Goal: Information Seeking & Learning: Compare options

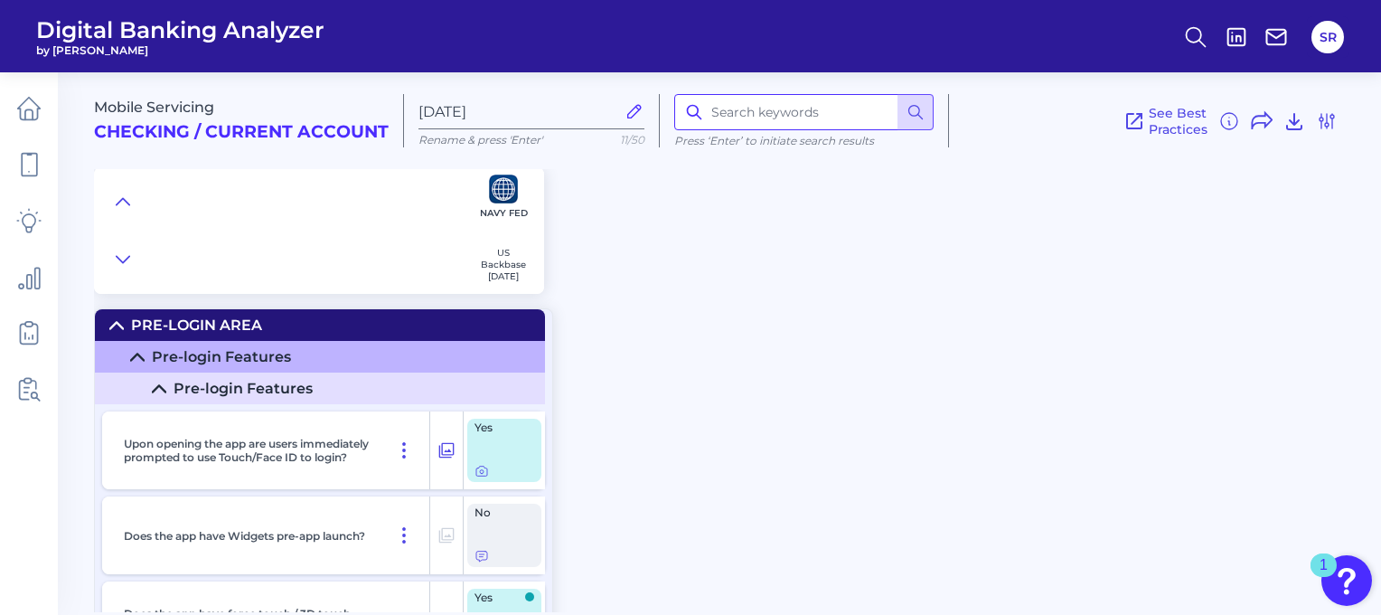
click at [759, 118] on input at bounding box center [803, 112] width 259 height 36
type input "Navy Federal"
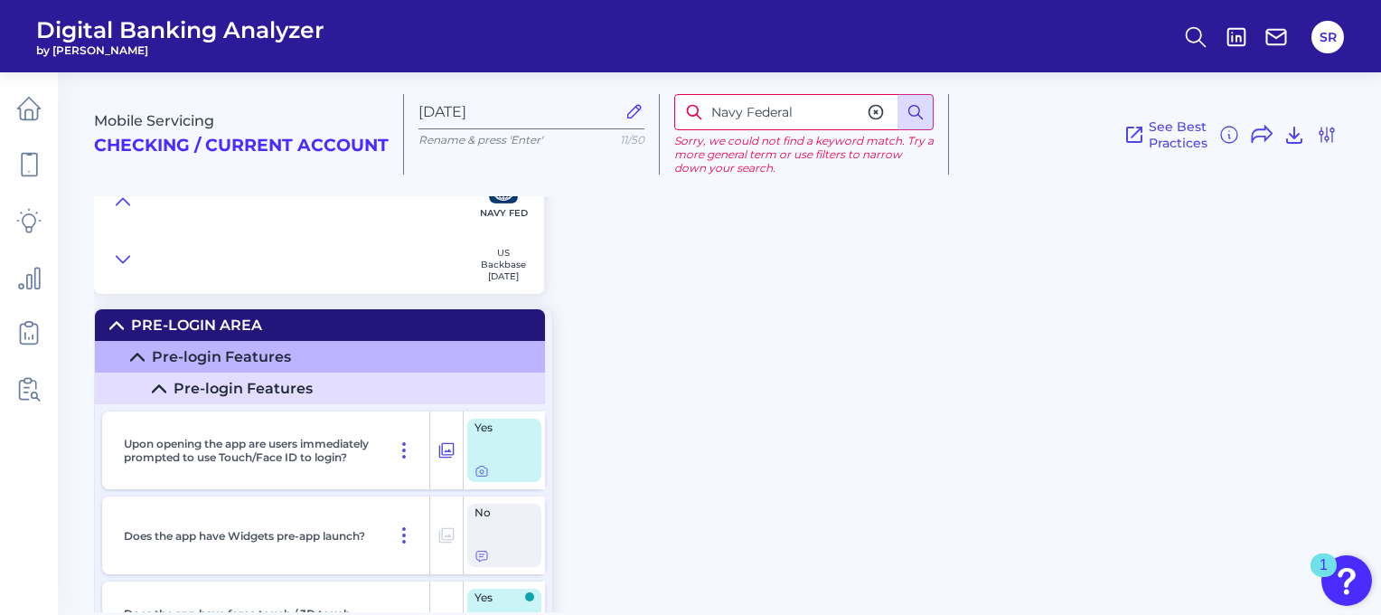
click at [915, 108] on icon at bounding box center [916, 112] width 18 height 18
click at [18, 123] on link at bounding box center [29, 108] width 51 height 51
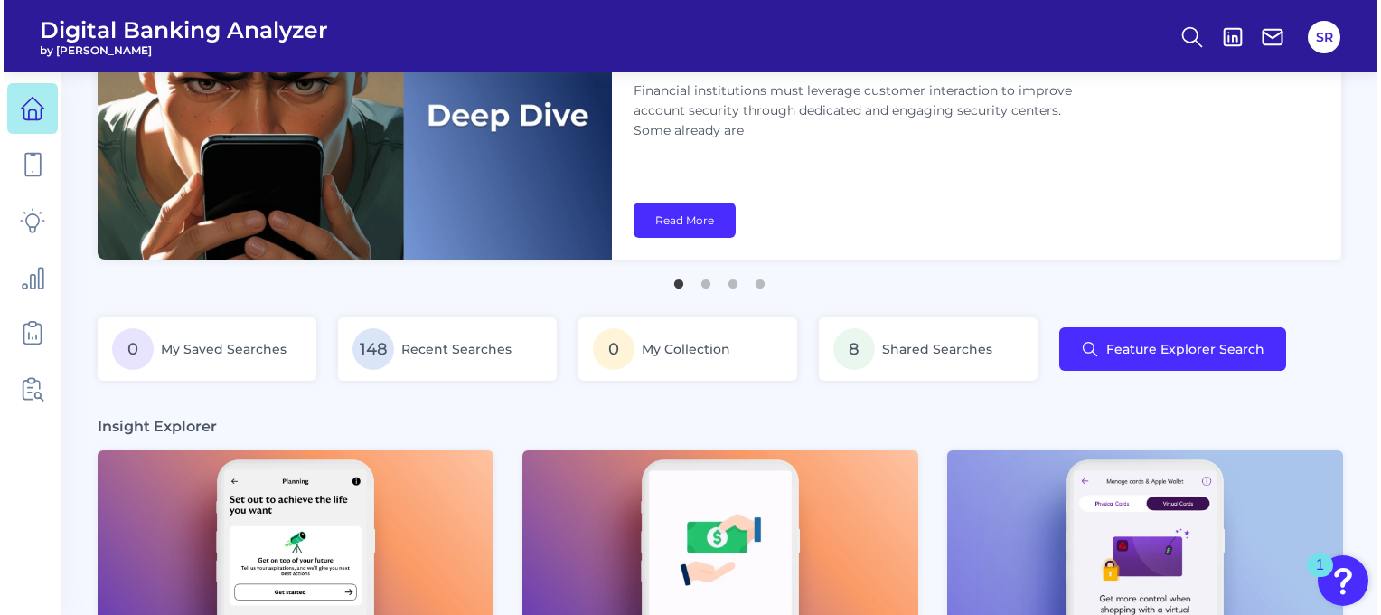
scroll to position [127, 0]
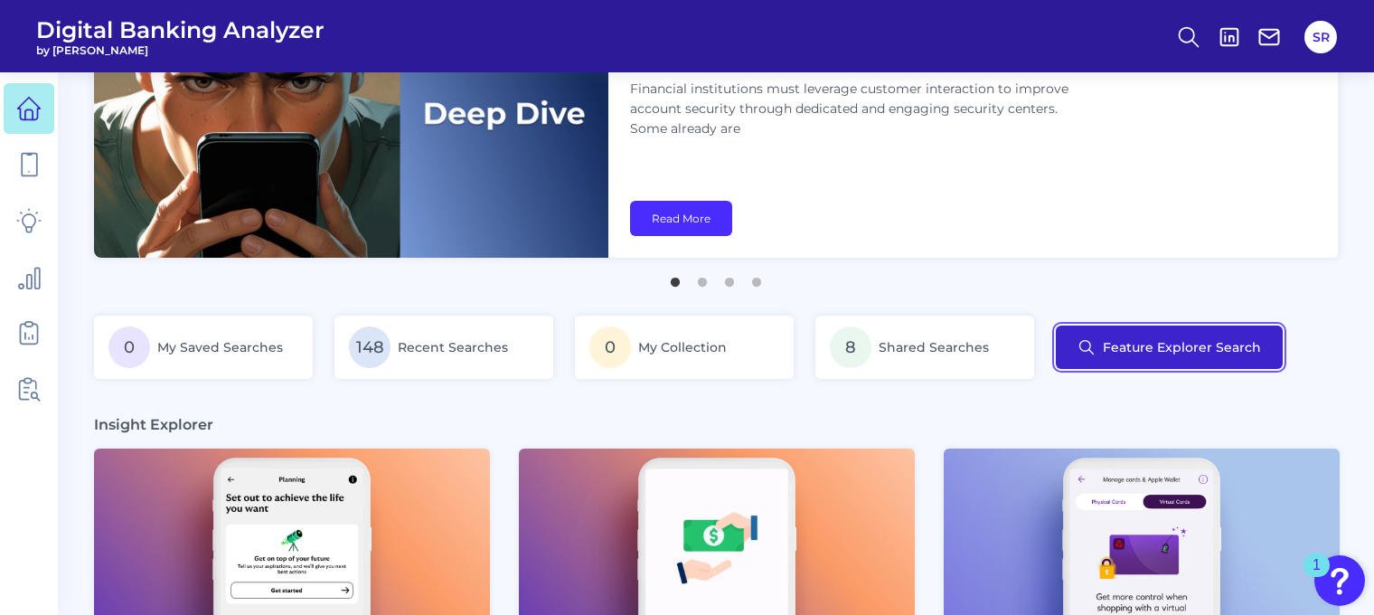
click at [1224, 334] on button "Feature Explorer Search" at bounding box center [1169, 346] width 227 height 43
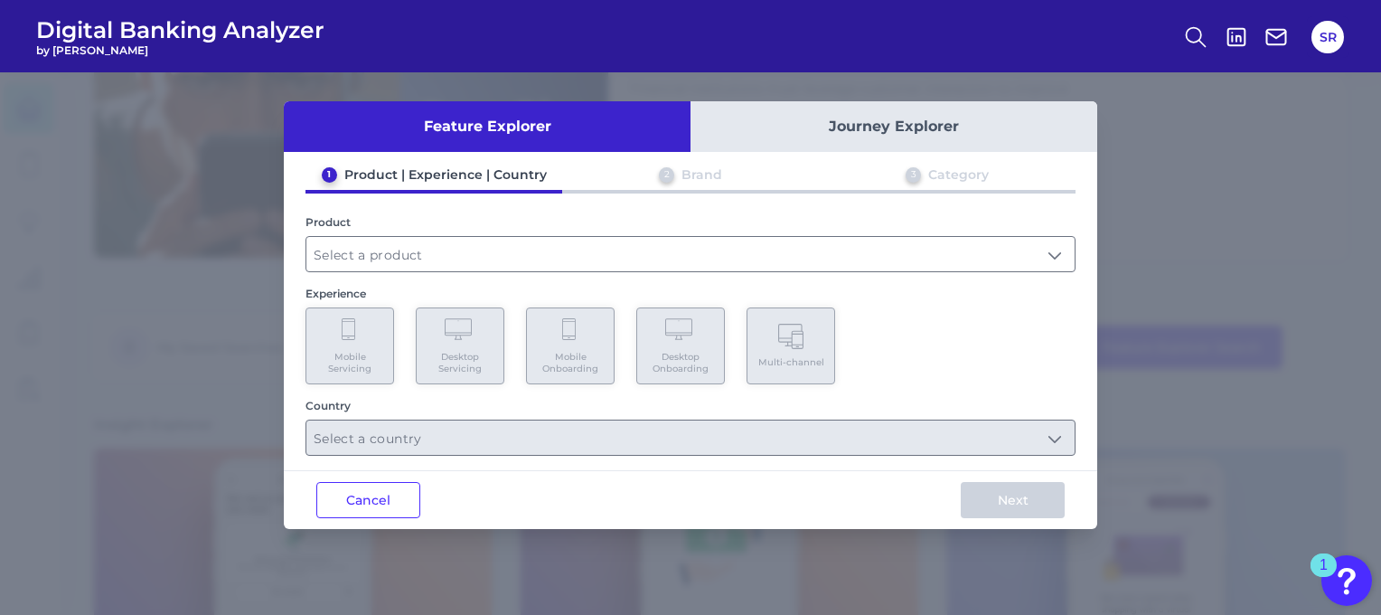
click at [689, 178] on div "Brand" at bounding box center [702, 174] width 41 height 16
click at [470, 254] on input "text" at bounding box center [690, 254] width 768 height 34
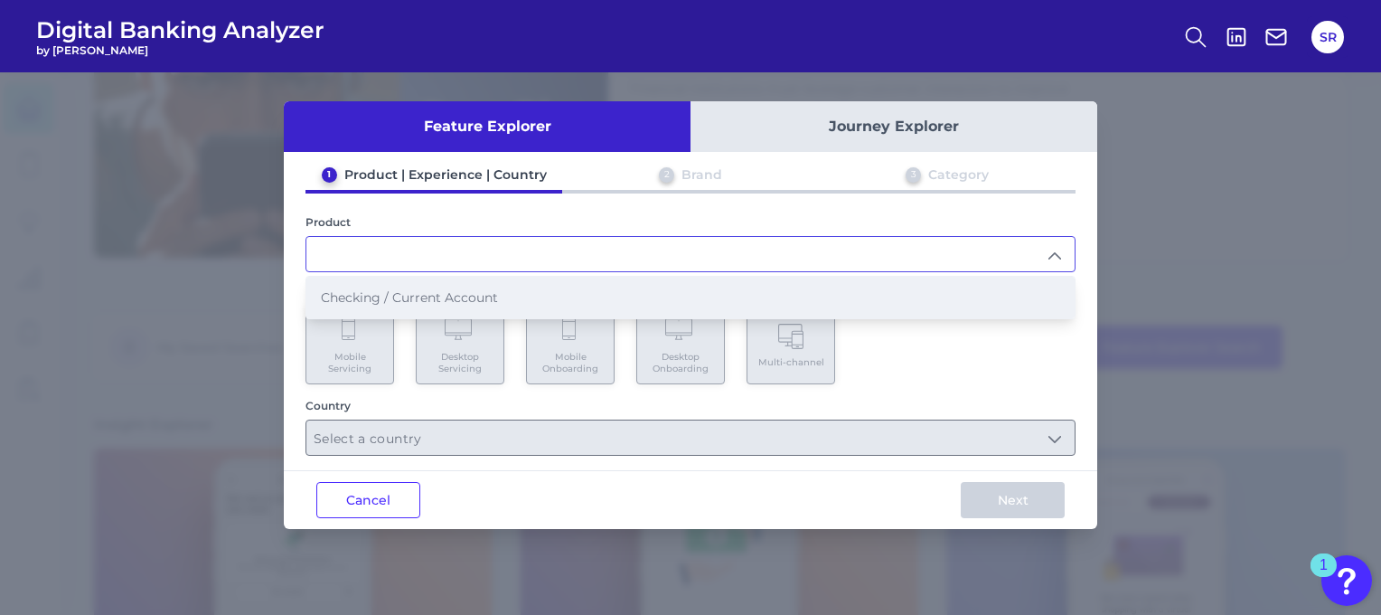
click at [459, 289] on span "Checking / Current Account" at bounding box center [409, 297] width 177 height 16
type input "Checking / Current Account"
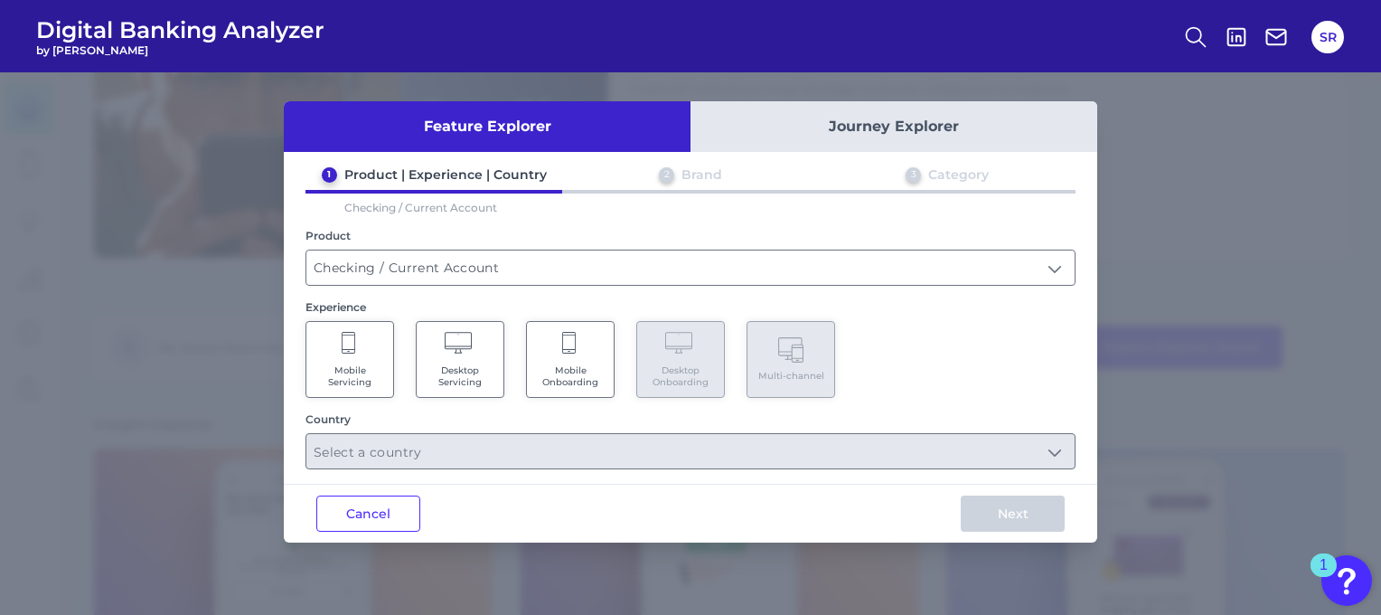
click at [358, 347] on Servicing "Mobile Servicing" at bounding box center [350, 359] width 89 height 77
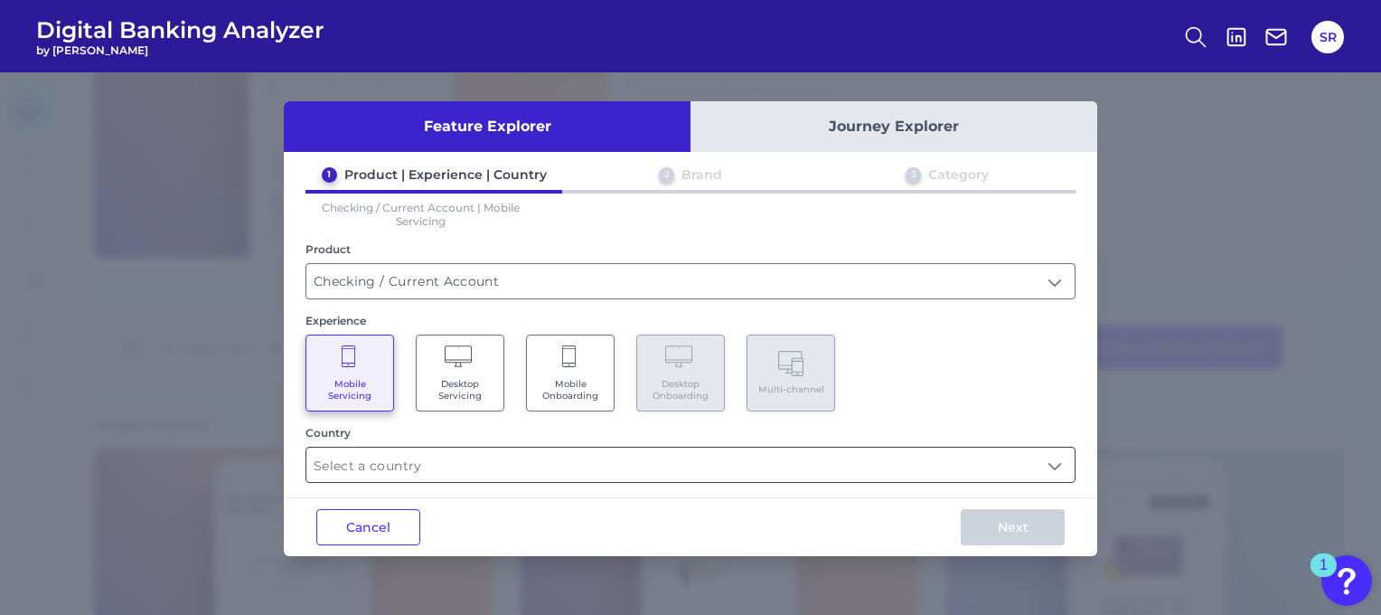
click at [404, 459] on input "text" at bounding box center [690, 464] width 768 height 34
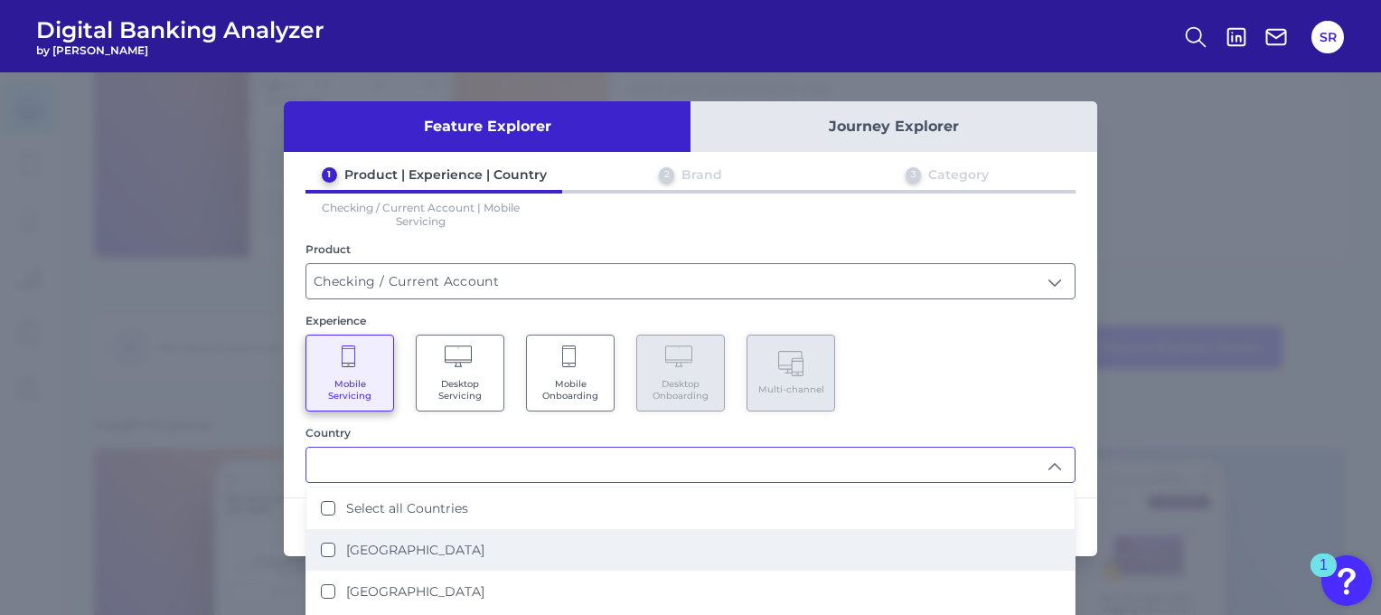
click at [325, 544] on States "[GEOGRAPHIC_DATA]" at bounding box center [328, 549] width 14 height 14
type input "[GEOGRAPHIC_DATA]"
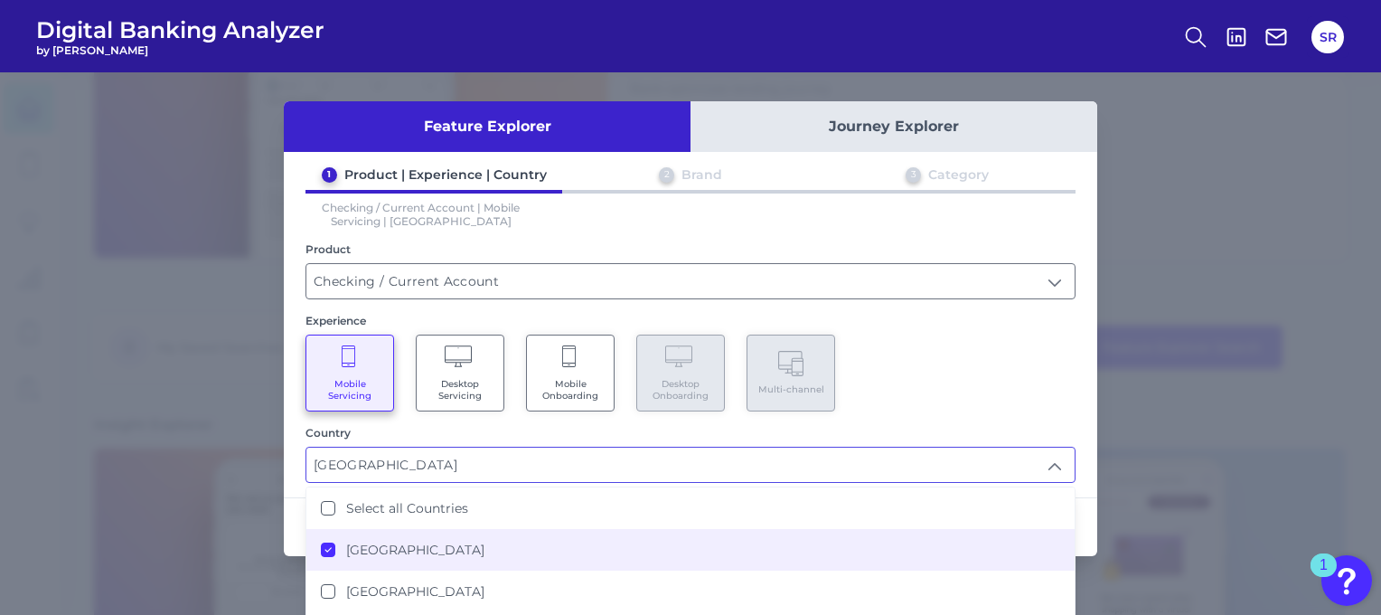
click at [908, 355] on div "Mobile Servicing Desktop Servicing Mobile Onboarding Desktop Onboarding Multi-c…" at bounding box center [691, 372] width 770 height 77
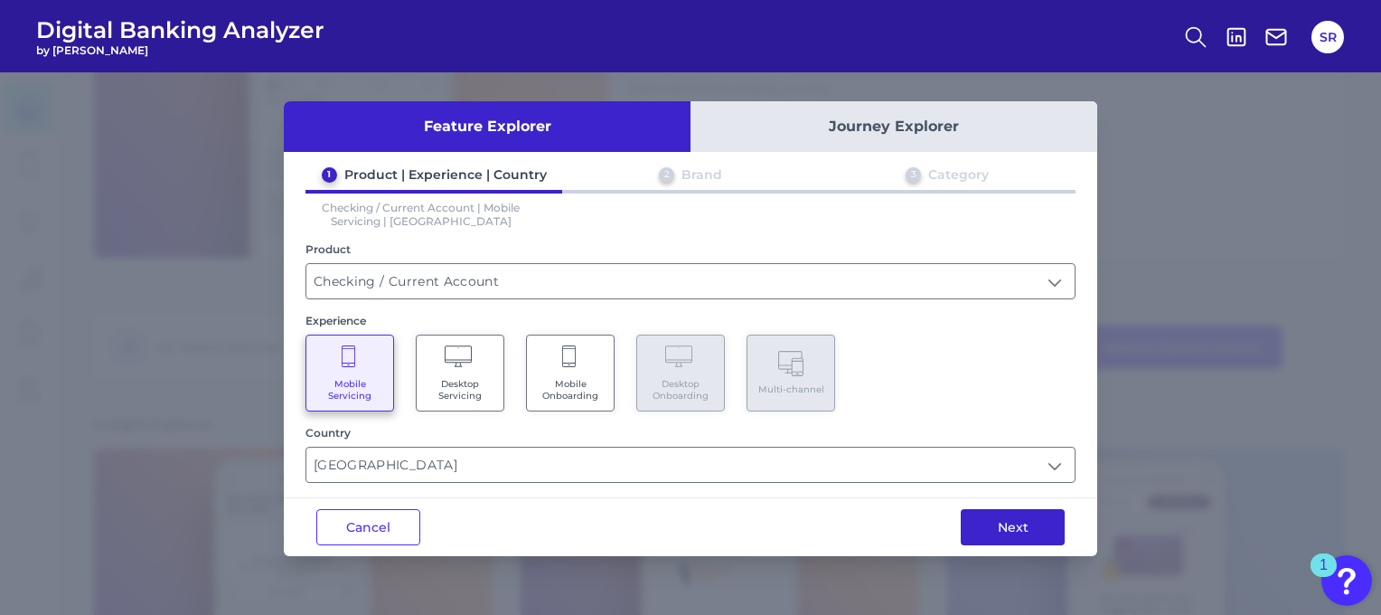
click at [1005, 522] on button "Next" at bounding box center [1013, 527] width 104 height 36
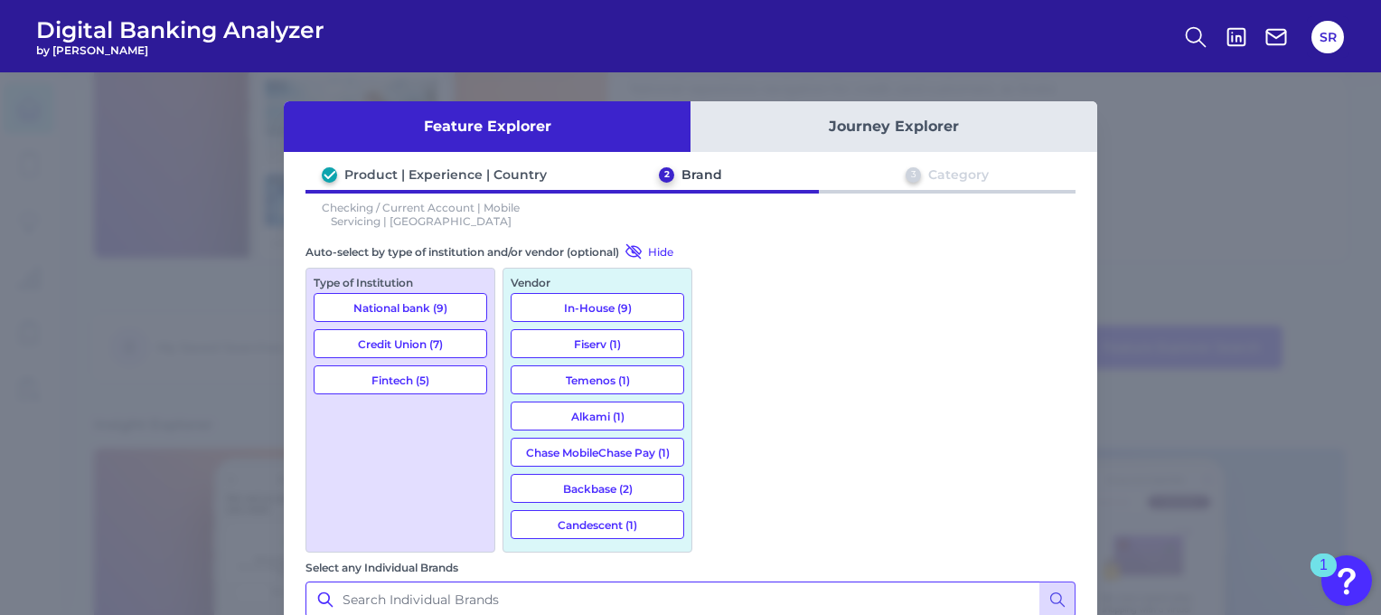
click at [909, 581] on input "Select any Individual Brands" at bounding box center [691, 599] width 770 height 36
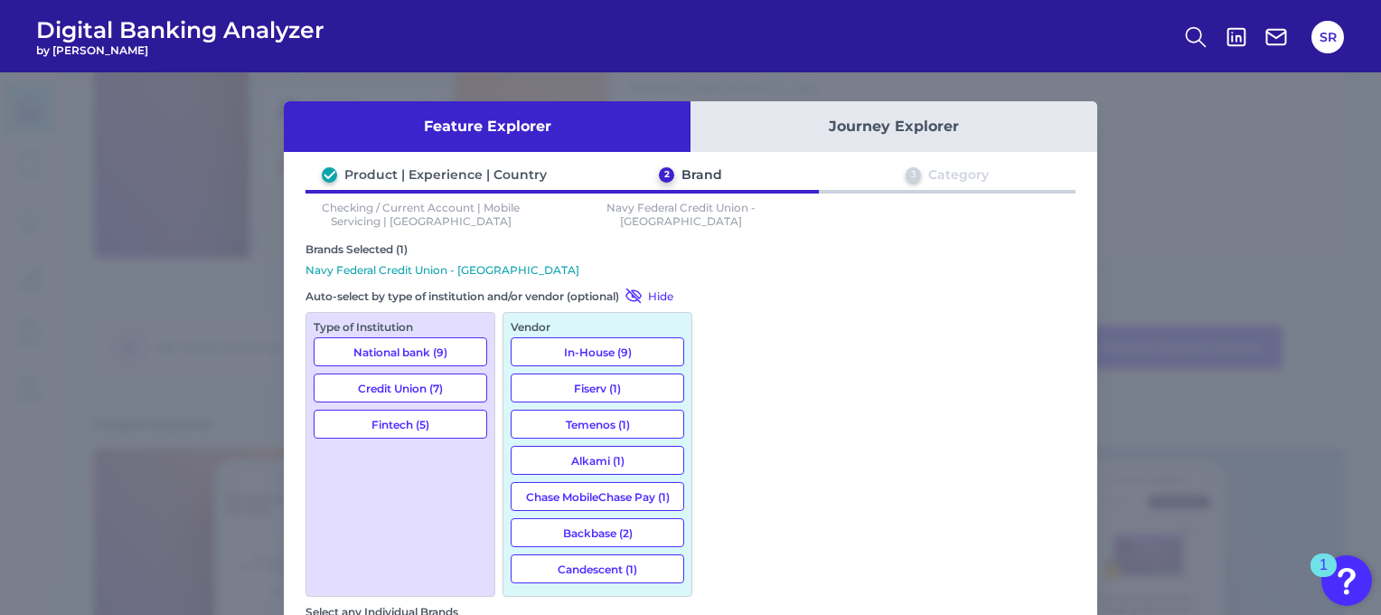
scroll to position [80, 0]
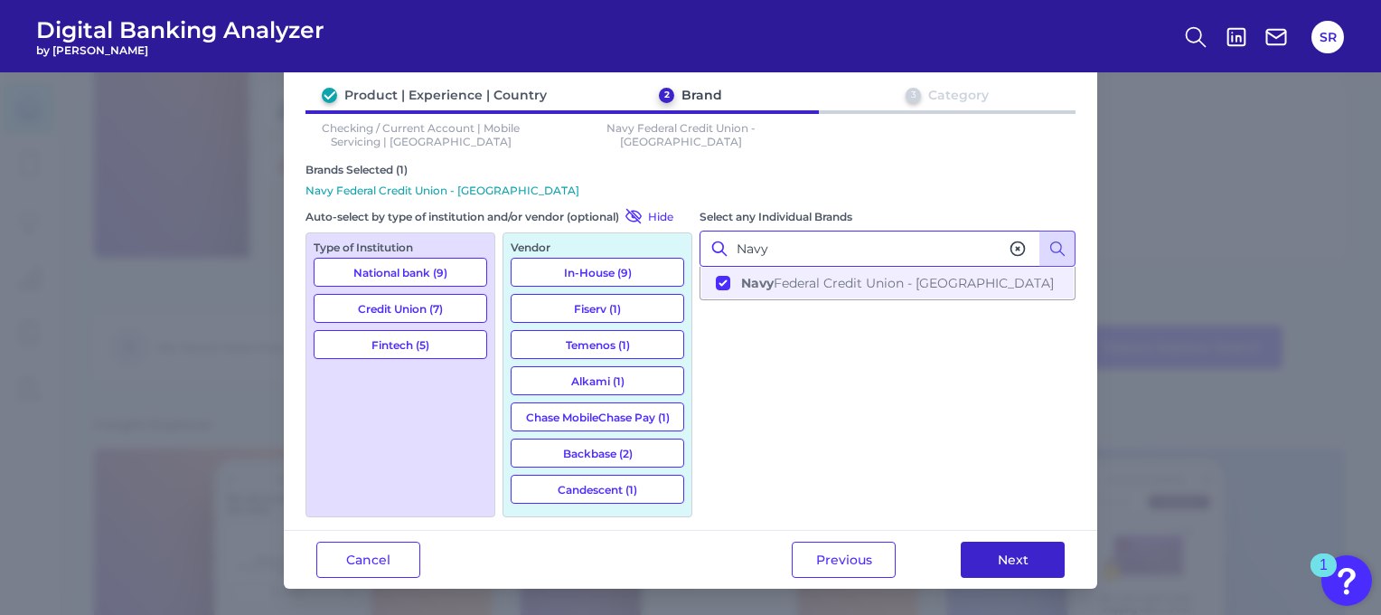
type input "Navy"
click at [990, 549] on button "Next" at bounding box center [1013, 559] width 104 height 36
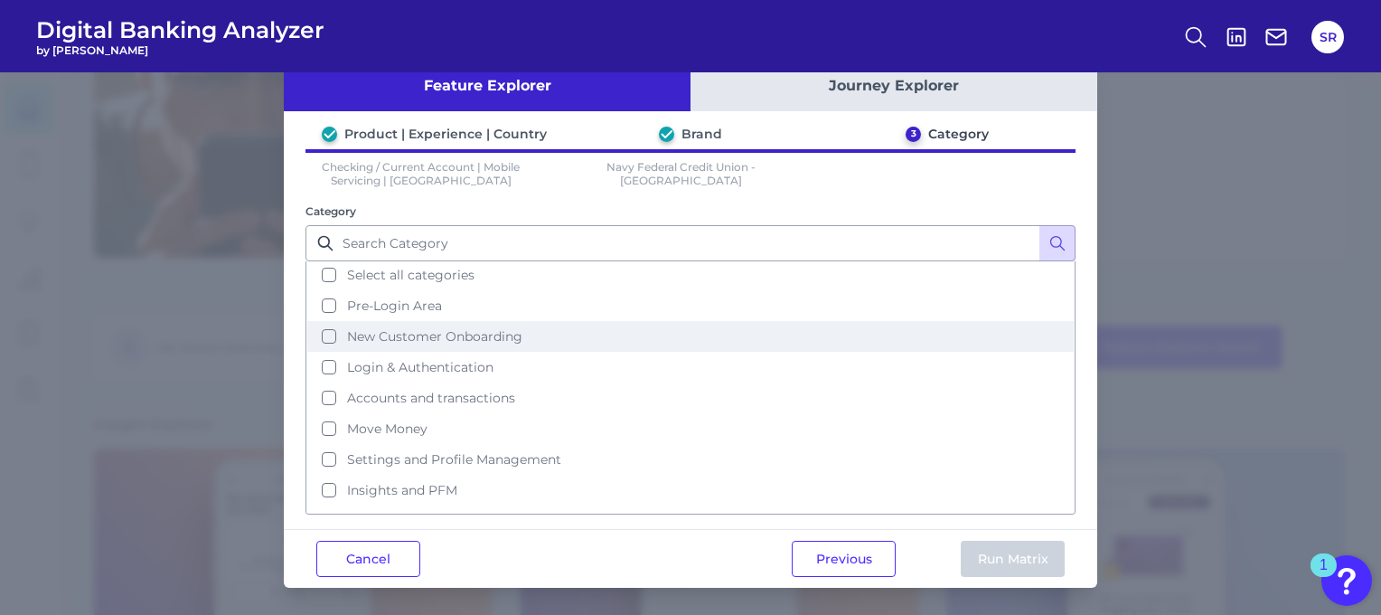
scroll to position [0, 0]
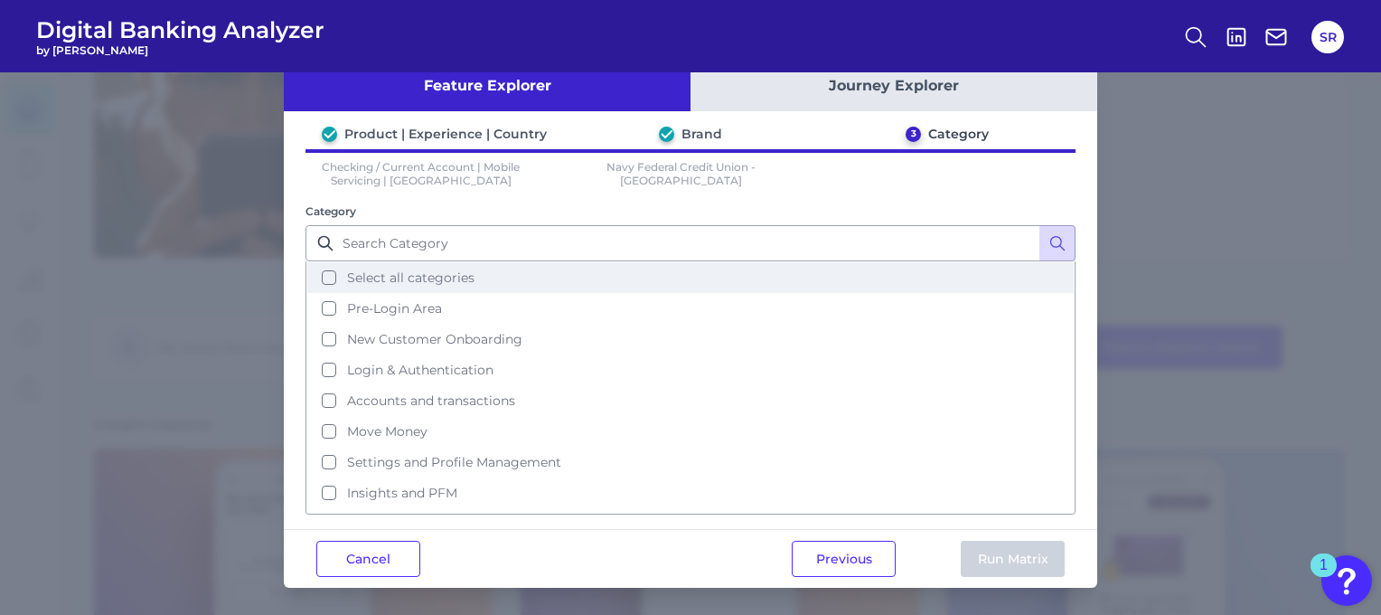
click at [461, 279] on span "Select all categories" at bounding box center [410, 277] width 127 height 16
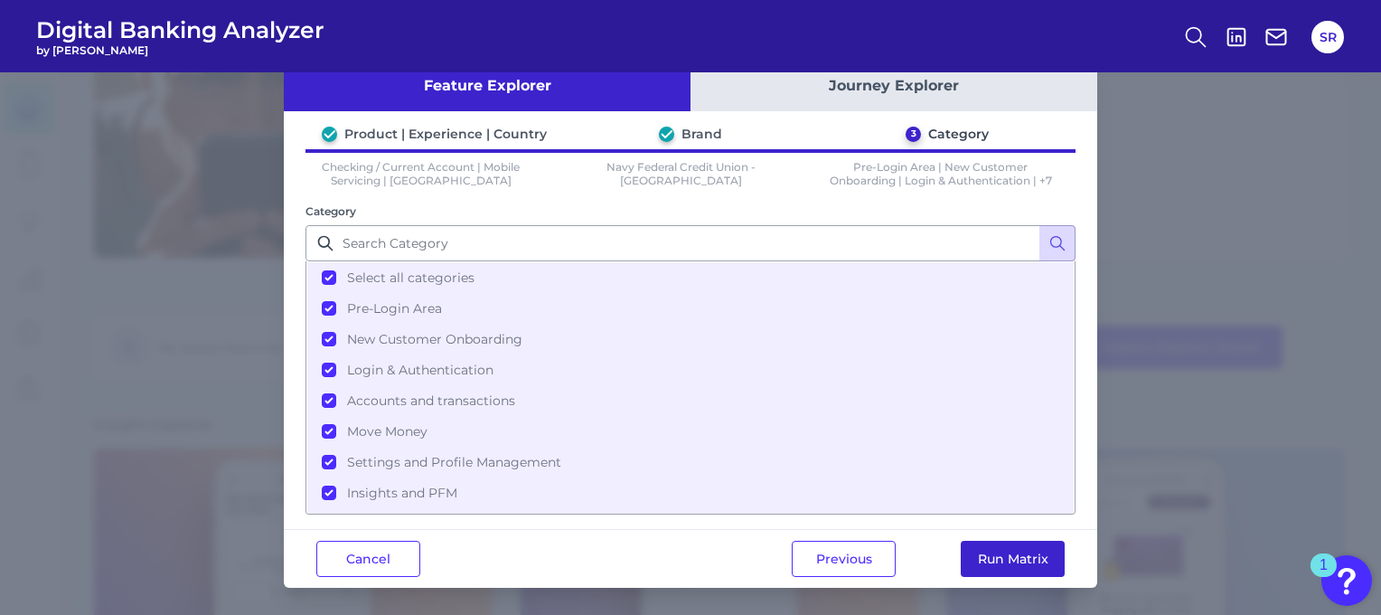
click at [1029, 553] on button "Run Matrix" at bounding box center [1013, 559] width 104 height 36
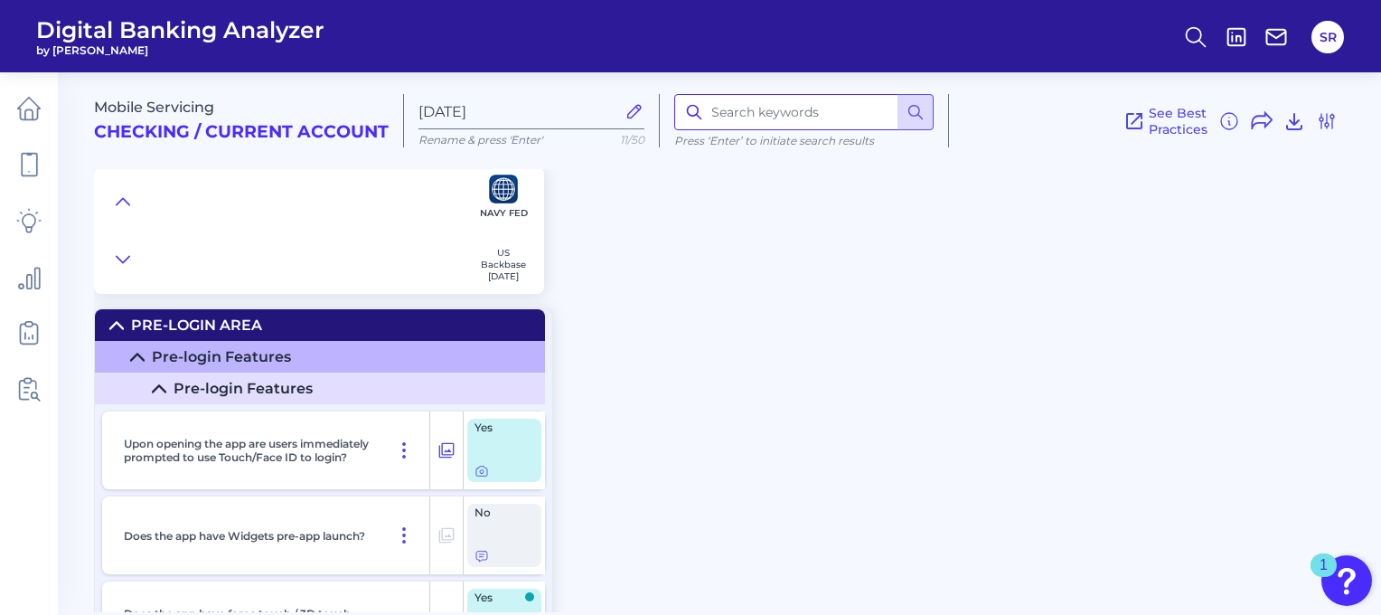
click at [756, 117] on input at bounding box center [803, 112] width 259 height 36
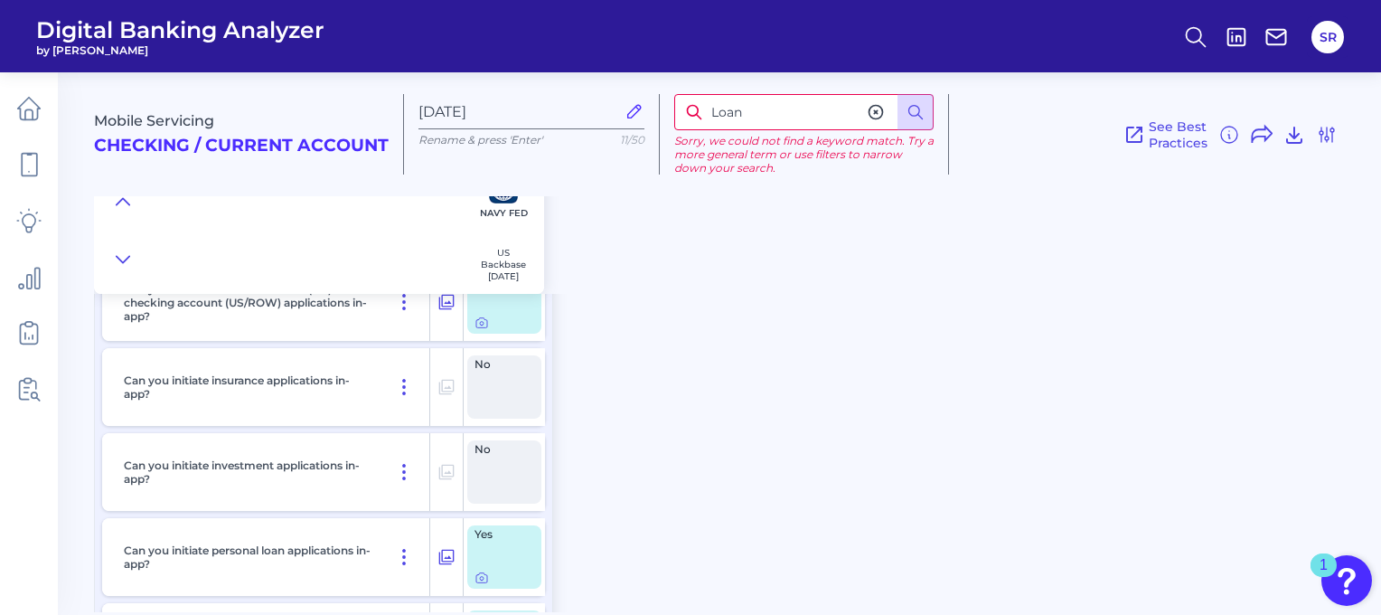
scroll to position [27028, 0]
type input "L"
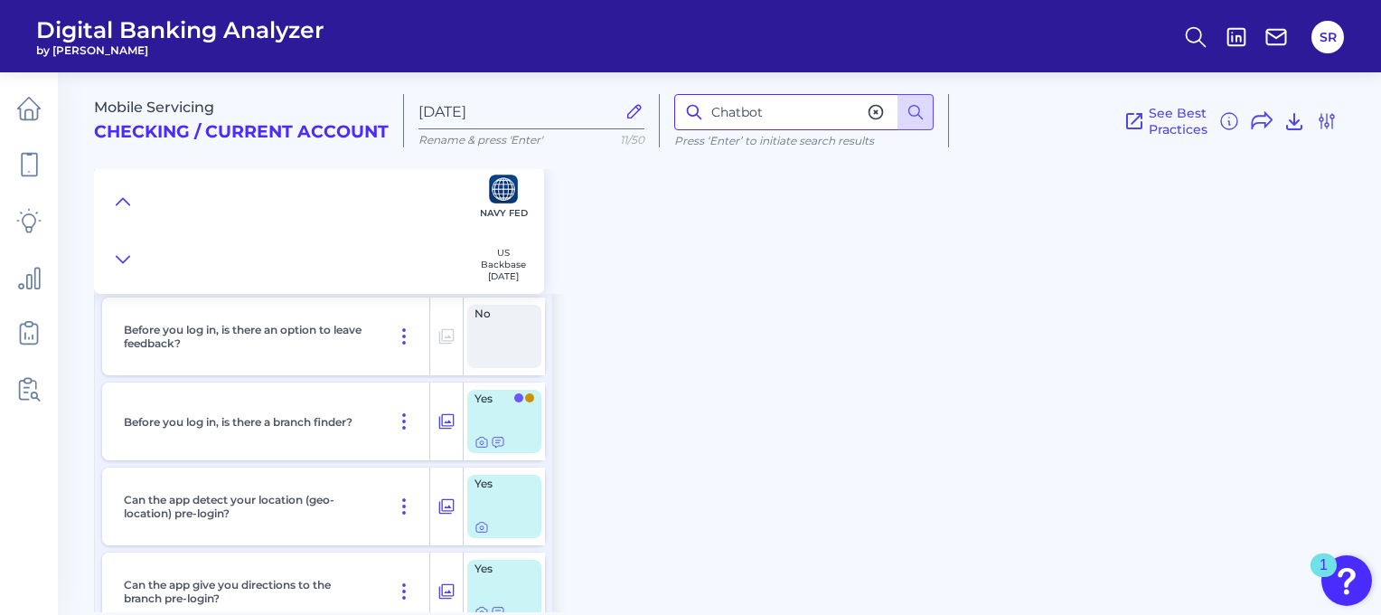
scroll to position [1682, 0]
click at [782, 118] on input "Chatbot" at bounding box center [803, 112] width 259 height 36
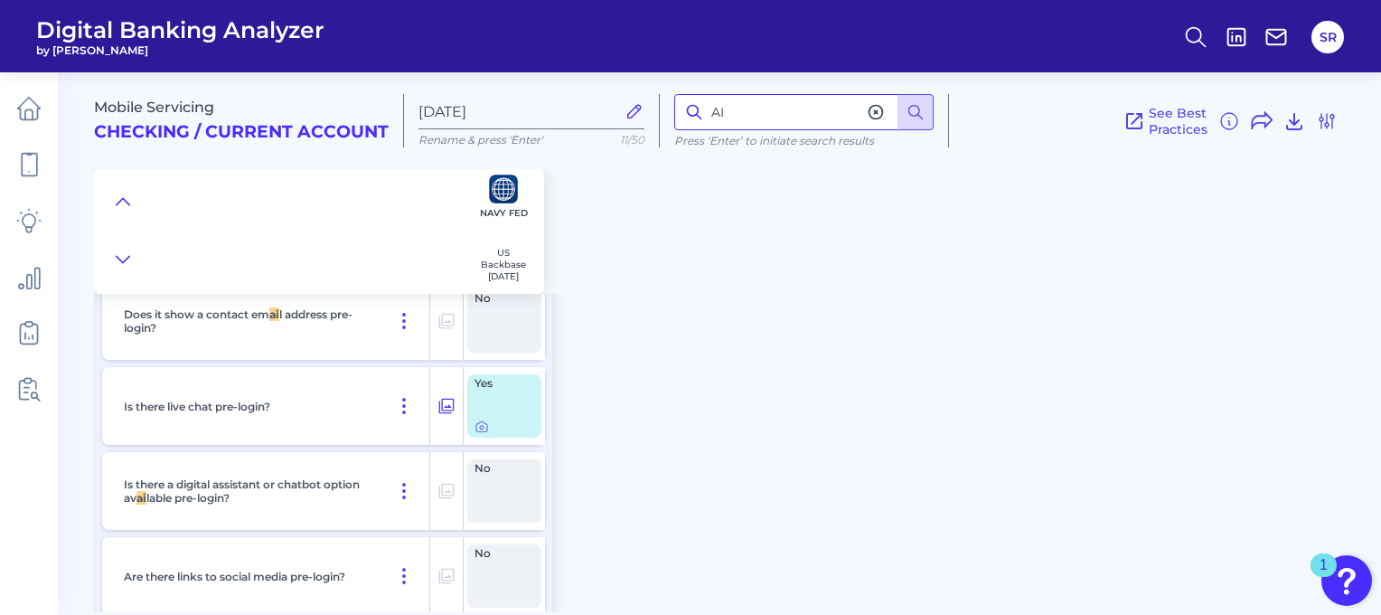
scroll to position [1262, 0]
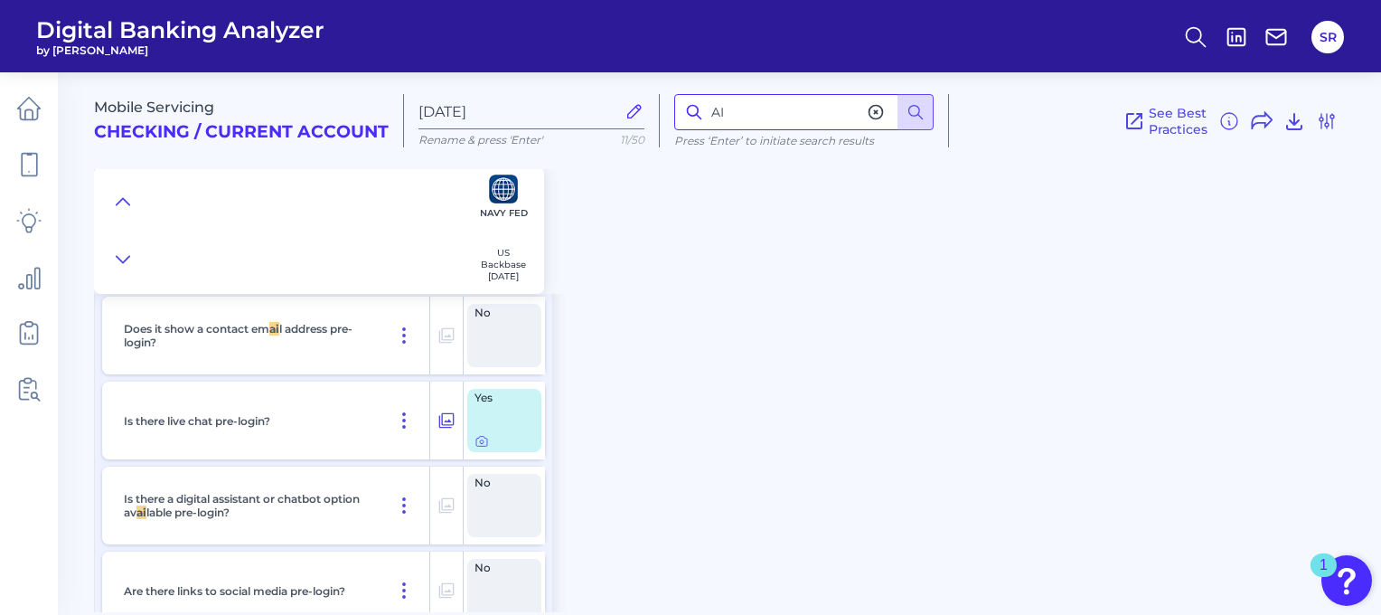
click at [772, 116] on input "AI" at bounding box center [803, 112] width 259 height 36
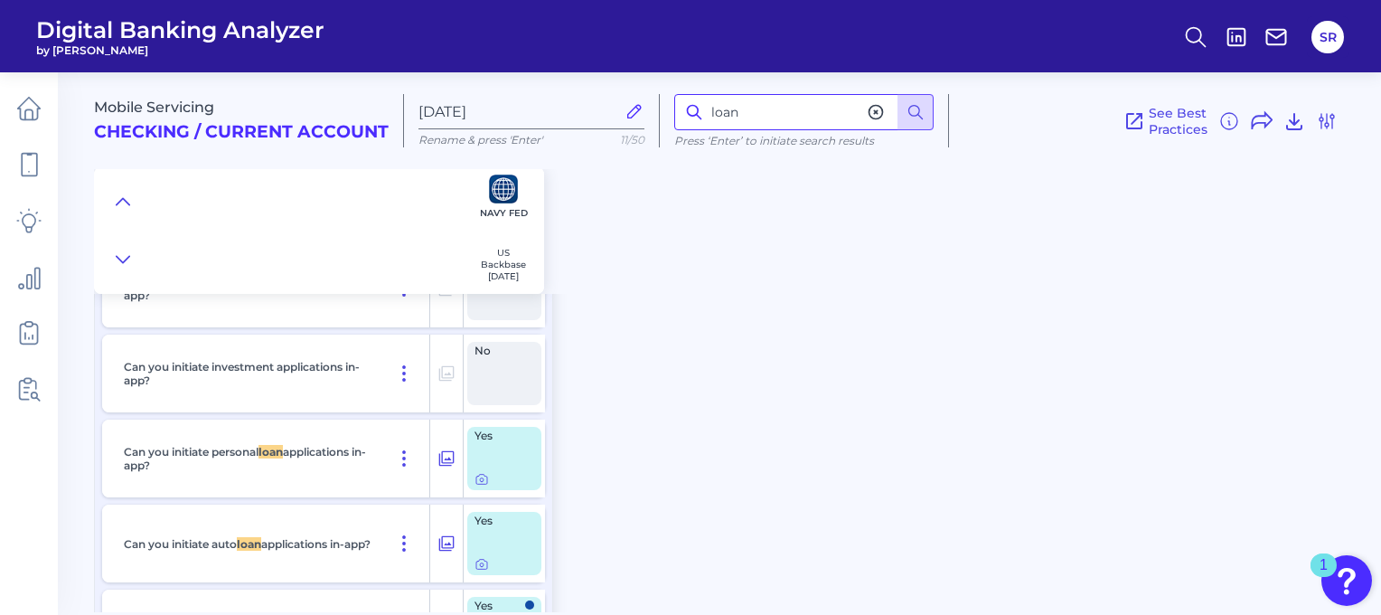
scroll to position [27127, 0]
click at [488, 455] on div "Yes" at bounding box center [504, 459] width 74 height 63
click at [445, 466] on icon at bounding box center [446, 459] width 15 height 15
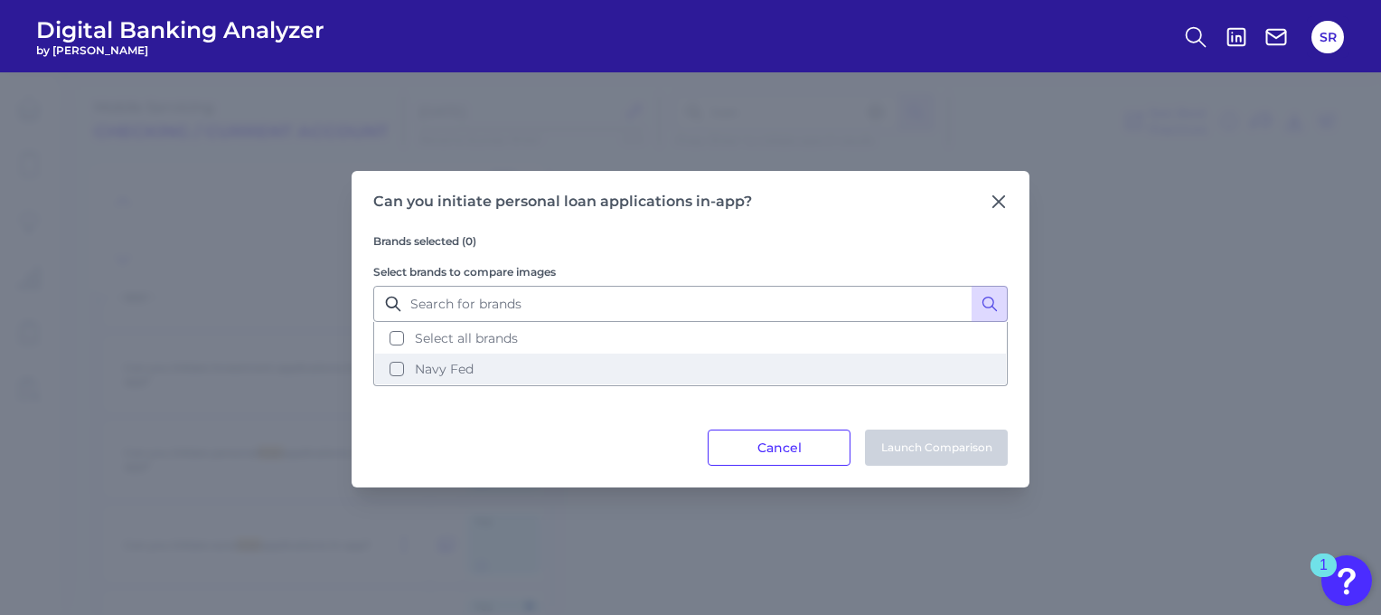
click at [467, 383] on button "Navy Fed" at bounding box center [690, 368] width 631 height 31
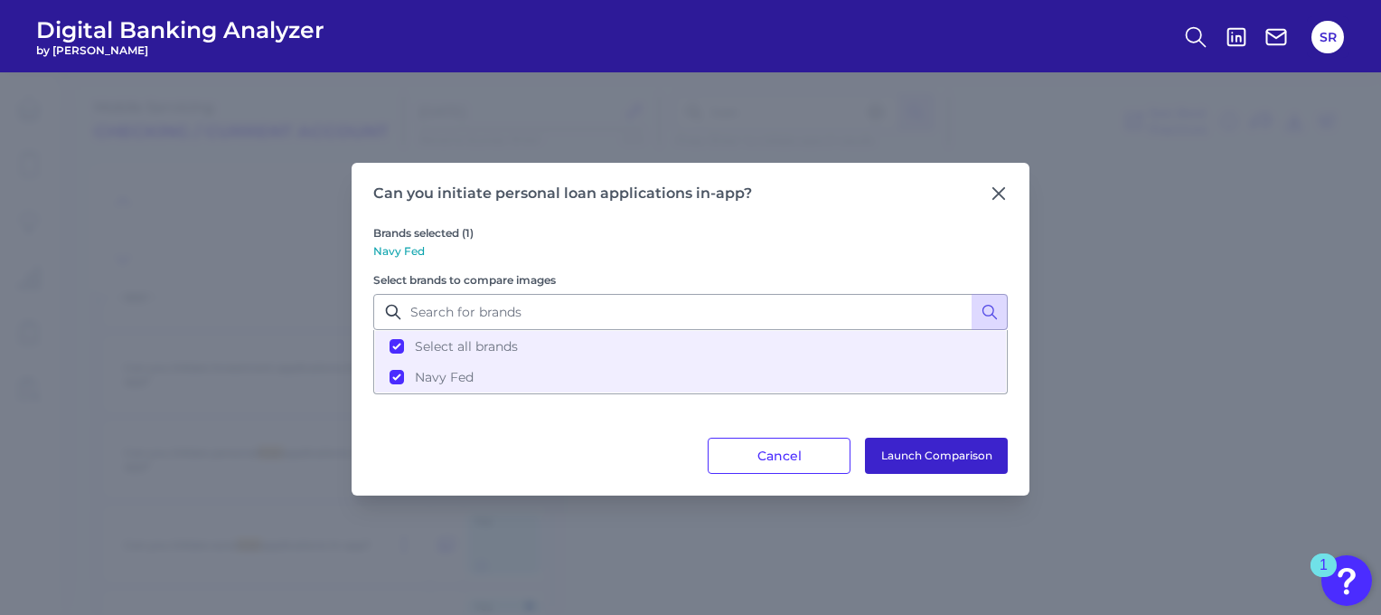
click at [891, 455] on button "Launch Comparison" at bounding box center [936, 456] width 143 height 36
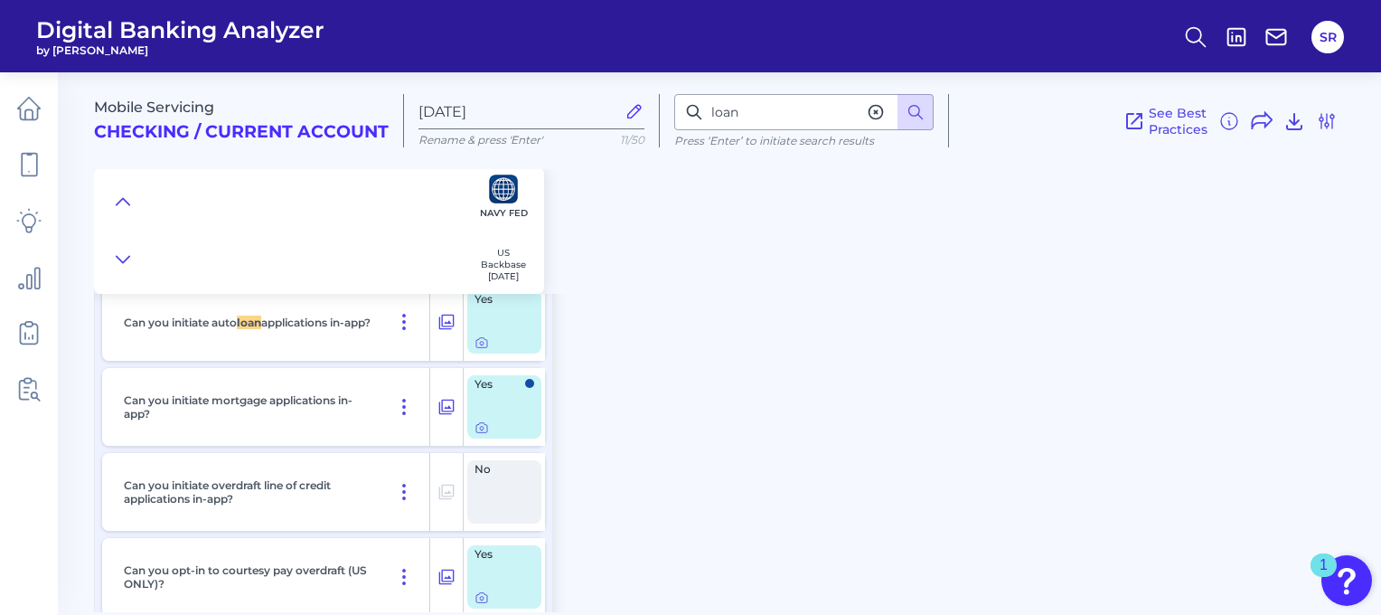
scroll to position [27382, 0]
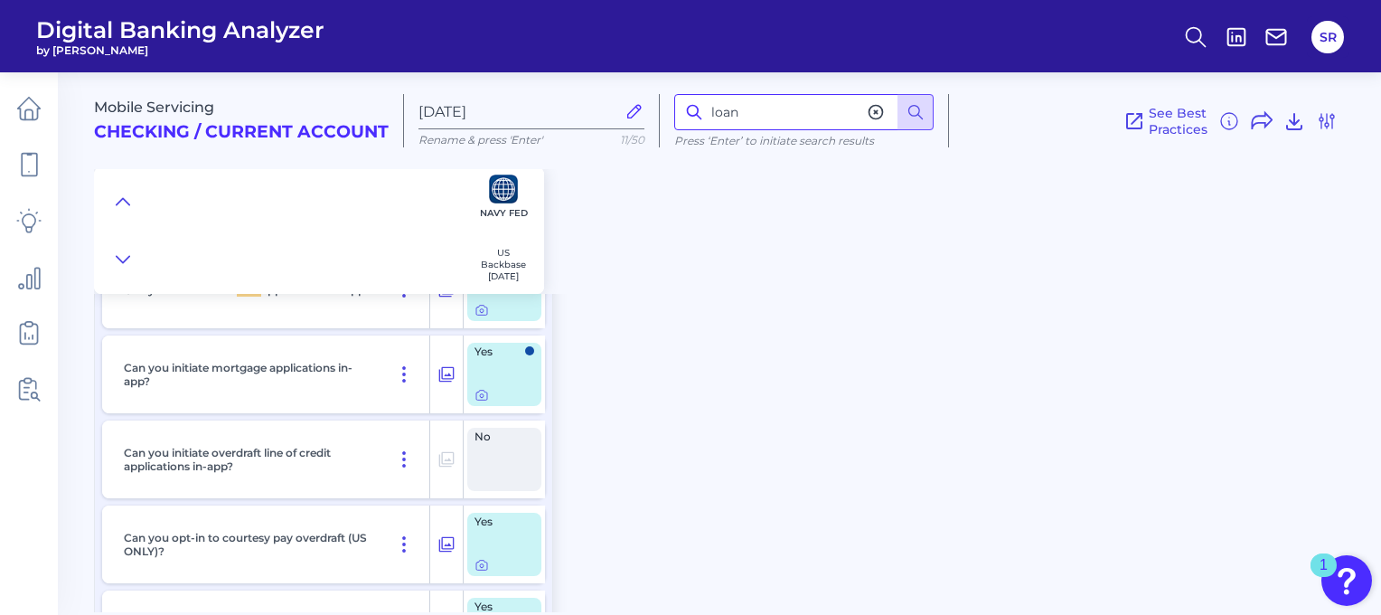
click at [763, 101] on input "loan" at bounding box center [803, 112] width 259 height 36
type input "bot"
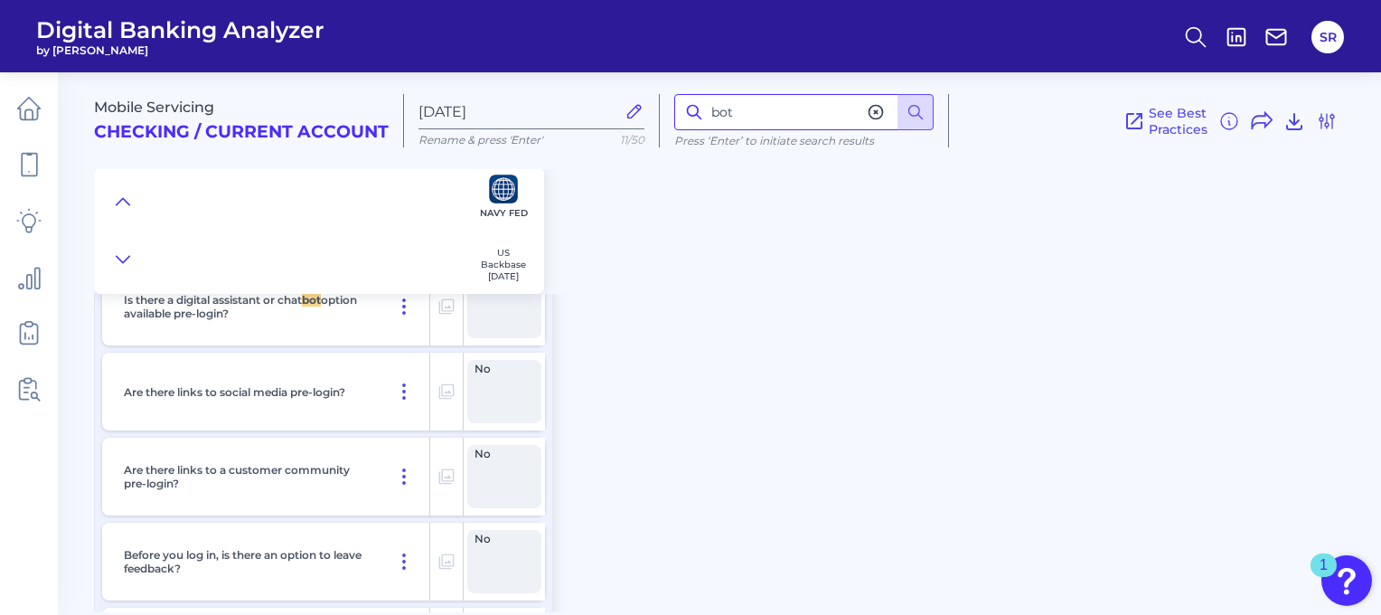
scroll to position [1432, 0]
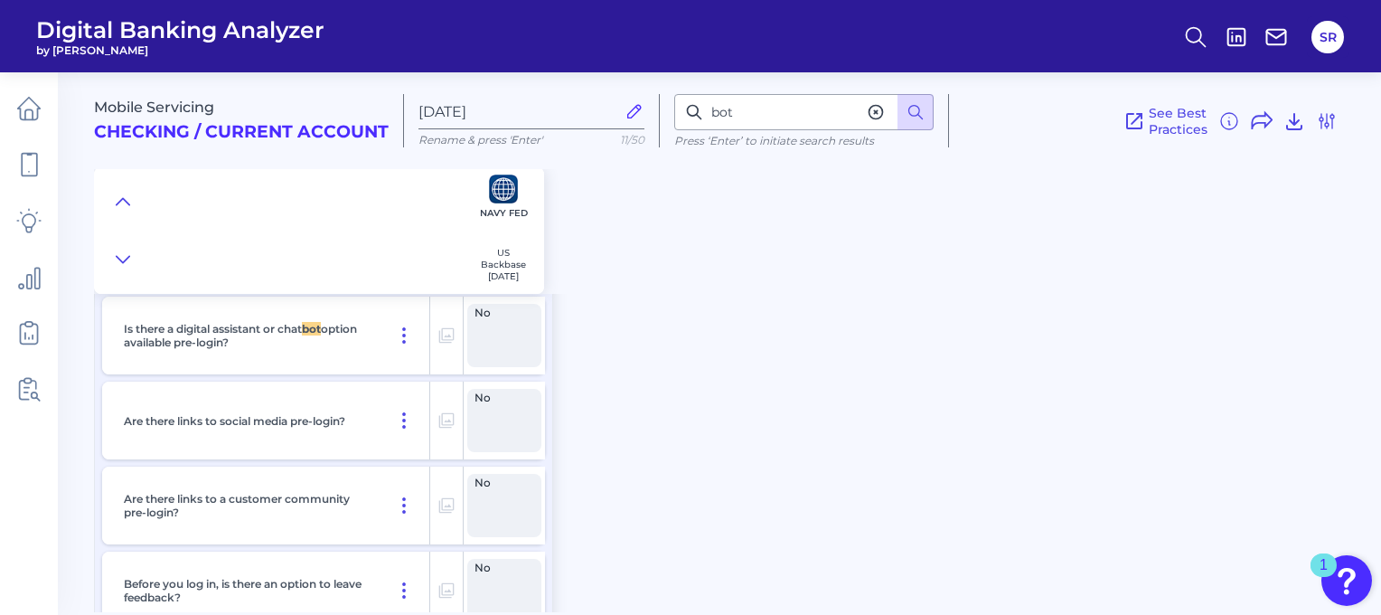
click at [870, 112] on icon at bounding box center [876, 112] width 18 height 18
click at [768, 383] on div "Mobile Servicing Checking / Current Account [DATE] Rename & press 'Enter' 11/50…" at bounding box center [737, 335] width 1287 height 553
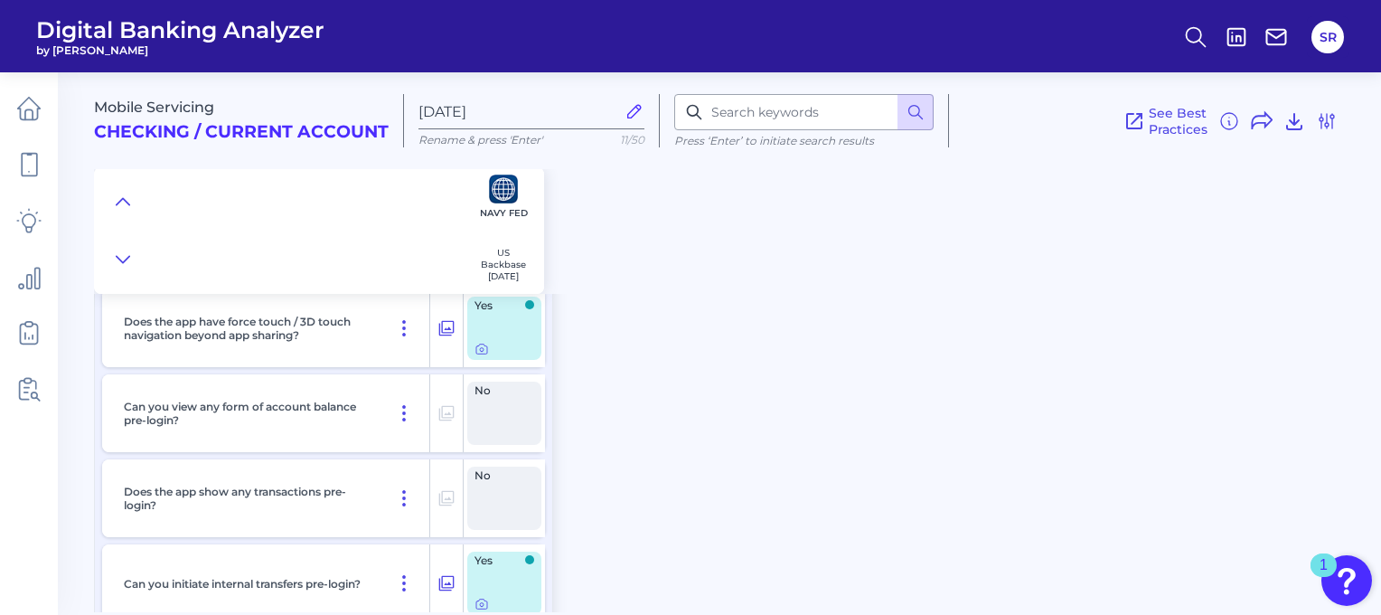
scroll to position [0, 0]
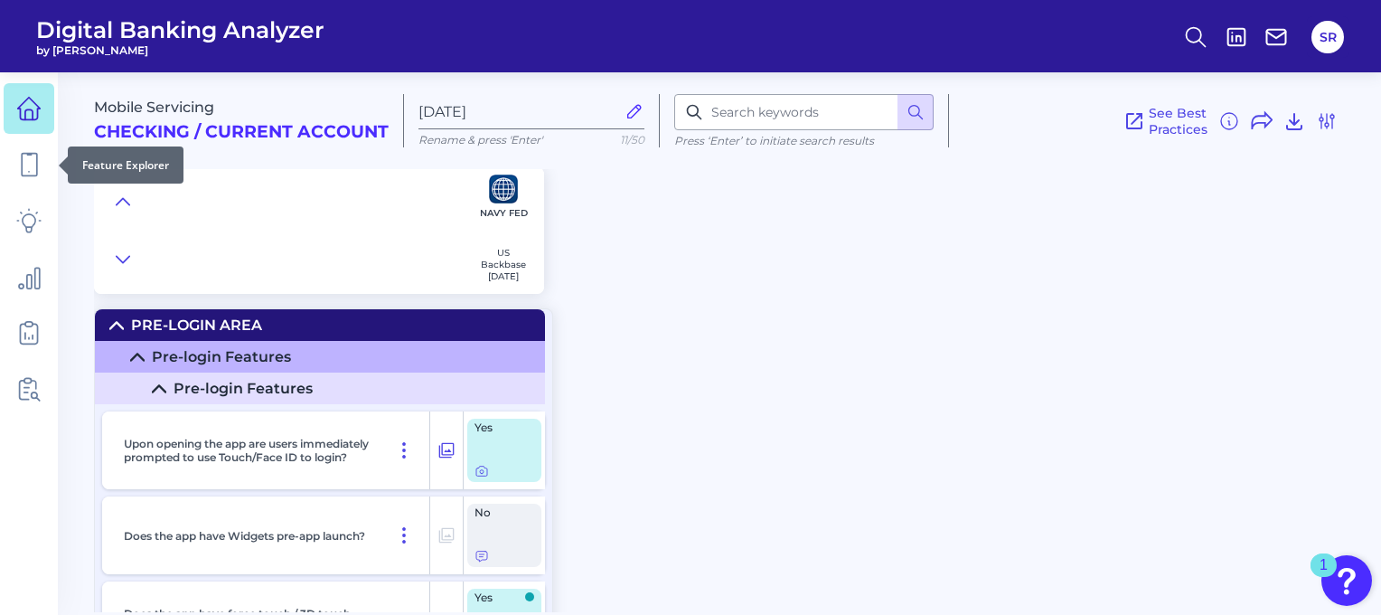
click at [20, 108] on icon at bounding box center [29, 109] width 23 height 23
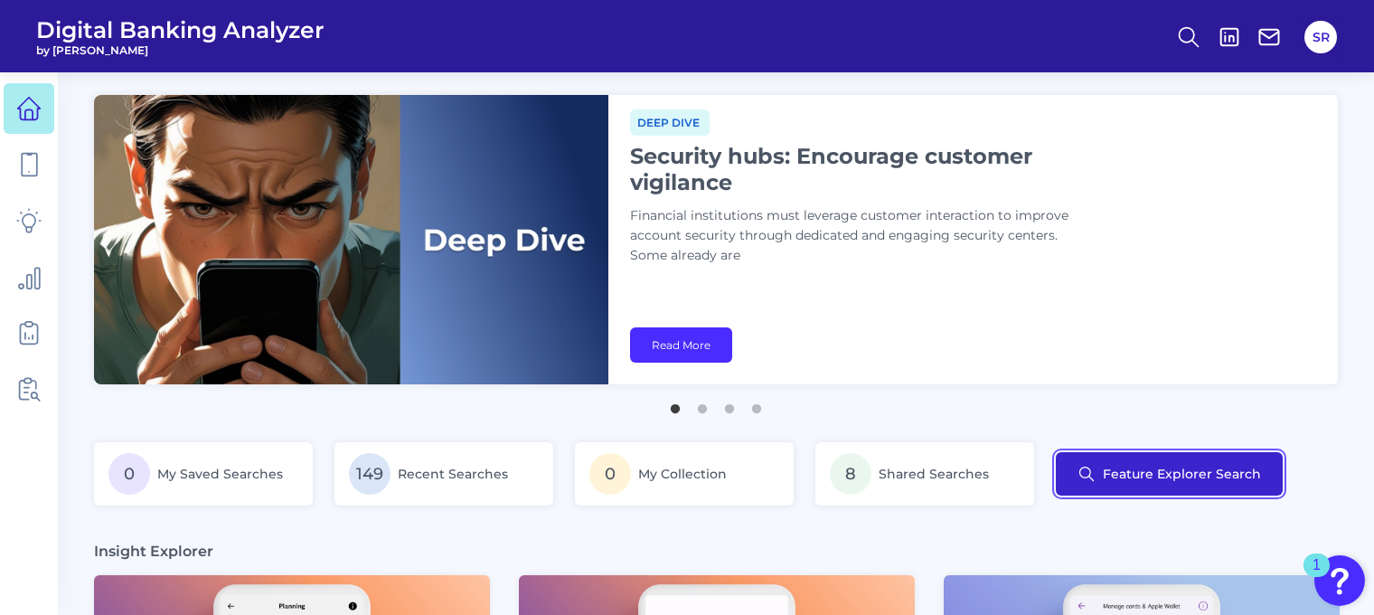
click at [1130, 484] on button "Feature Explorer Search" at bounding box center [1169, 473] width 227 height 43
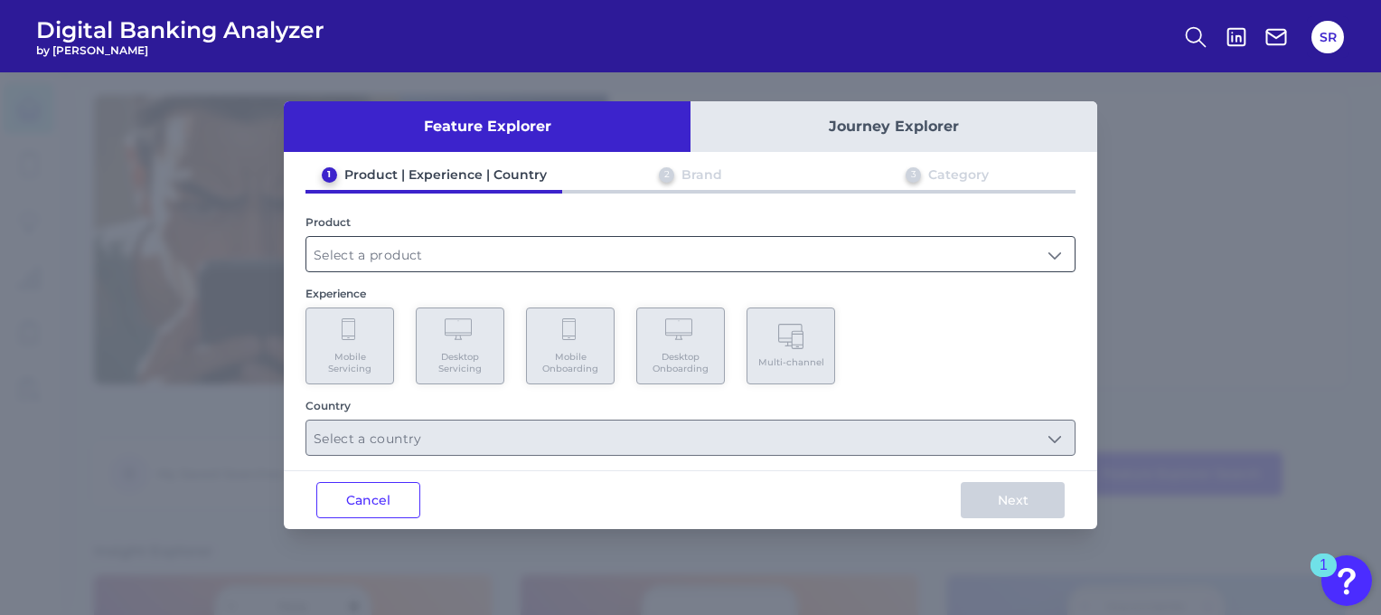
click at [758, 264] on input "text" at bounding box center [690, 254] width 768 height 34
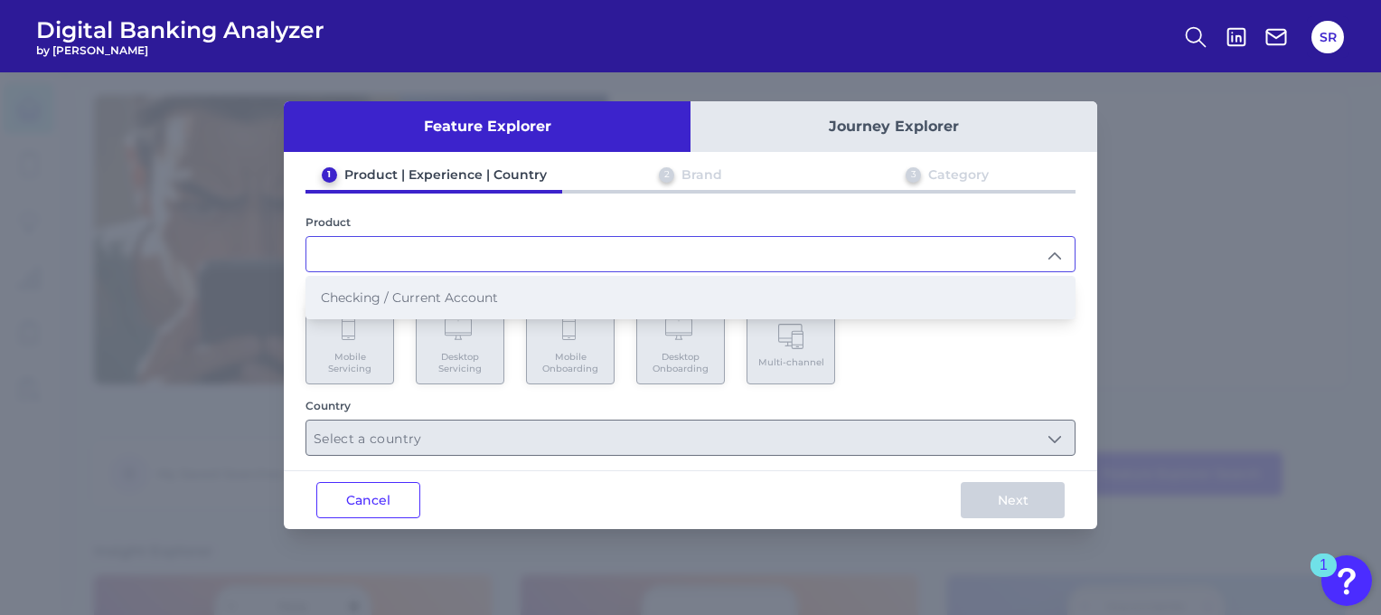
click at [675, 301] on li "Checking / Current Account" at bounding box center [690, 298] width 768 height 42
type input "Checking / Current Account"
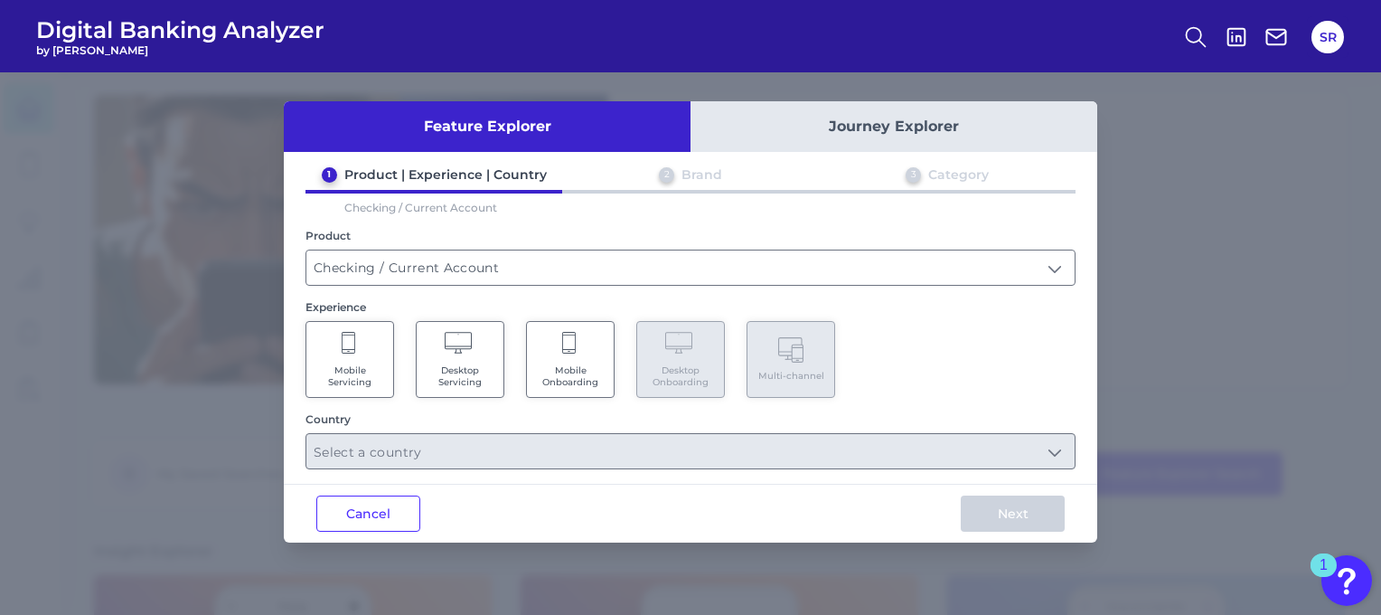
click at [349, 359] on Servicing "Mobile Servicing" at bounding box center [350, 359] width 89 height 77
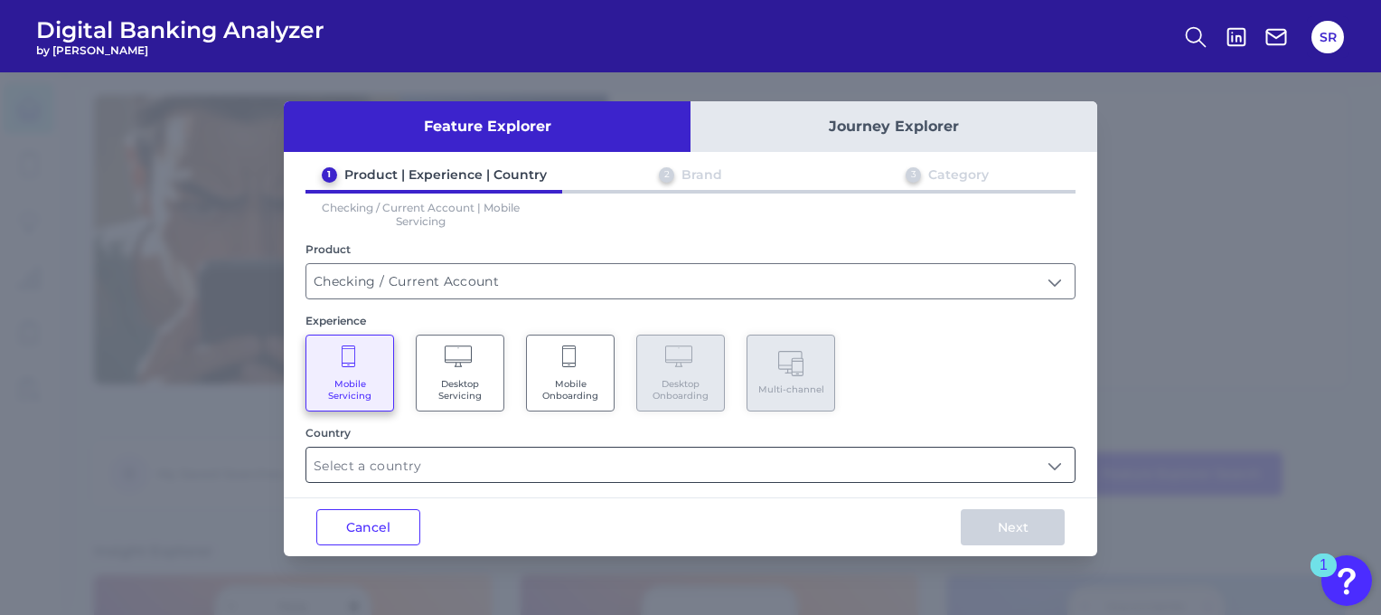
click at [447, 472] on input "text" at bounding box center [690, 464] width 768 height 34
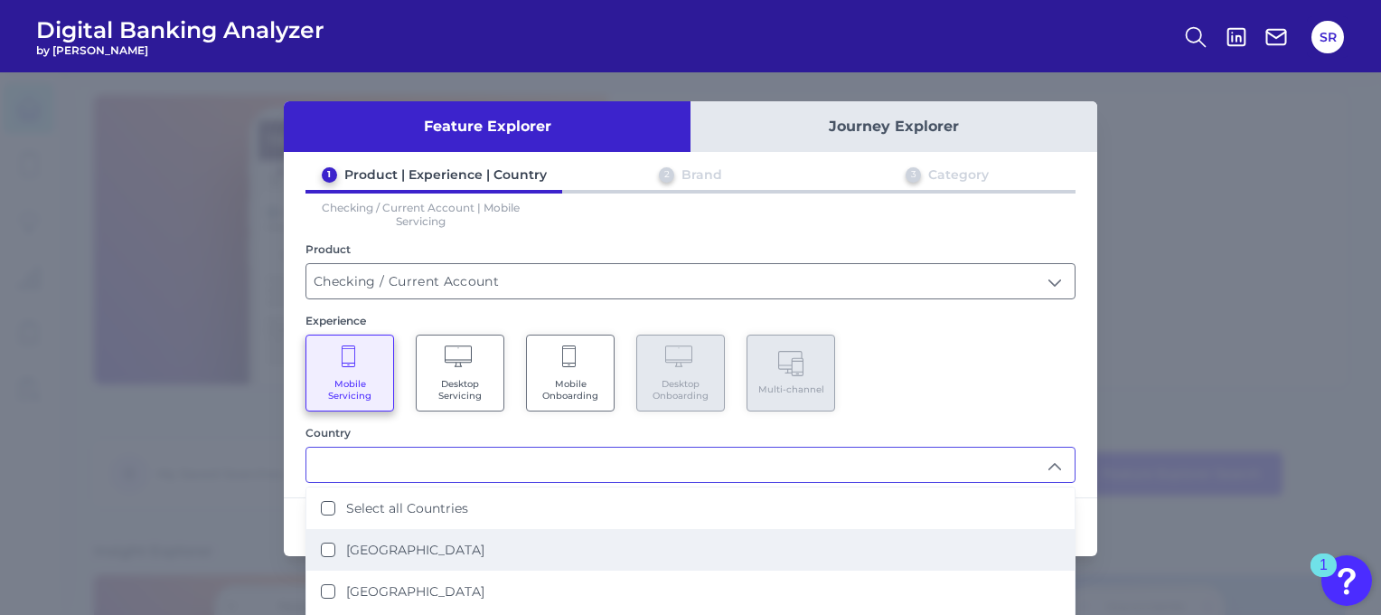
click at [325, 545] on States "[GEOGRAPHIC_DATA]" at bounding box center [328, 549] width 14 height 14
type input "[GEOGRAPHIC_DATA]"
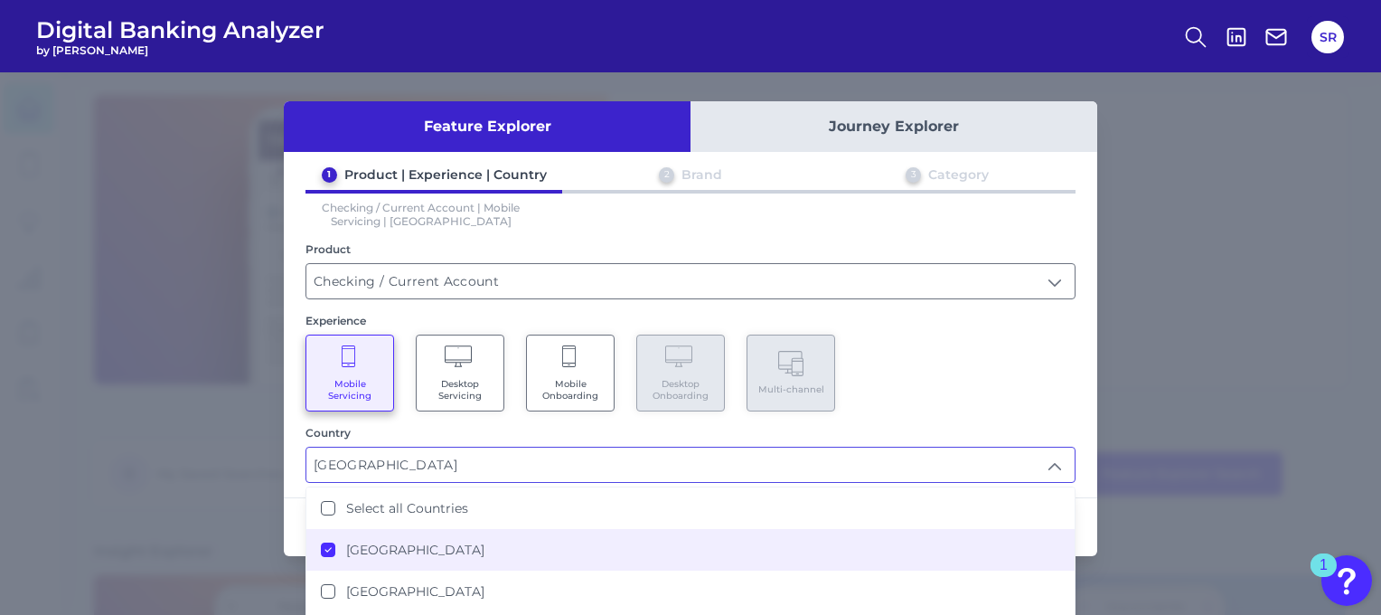
click at [932, 419] on div "1 Product | Experience | Country 2 Brand 3 Category Checking / Current Account …" at bounding box center [691, 324] width 814 height 316
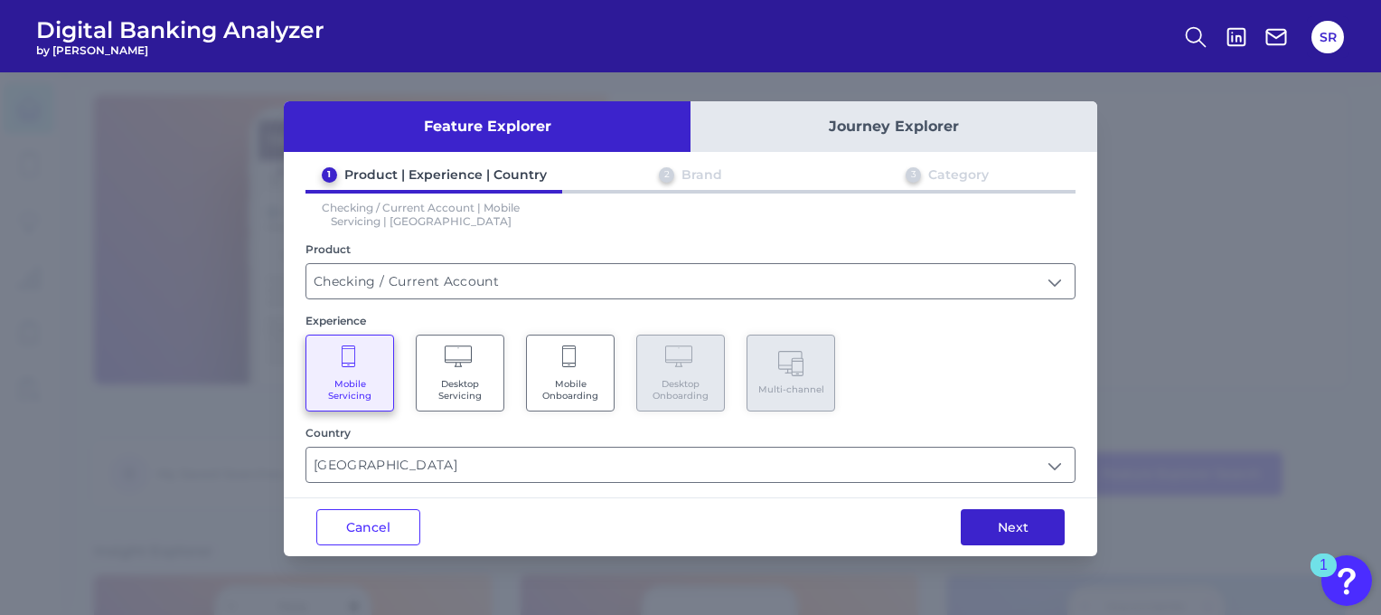
click at [993, 525] on button "Next" at bounding box center [1013, 527] width 104 height 36
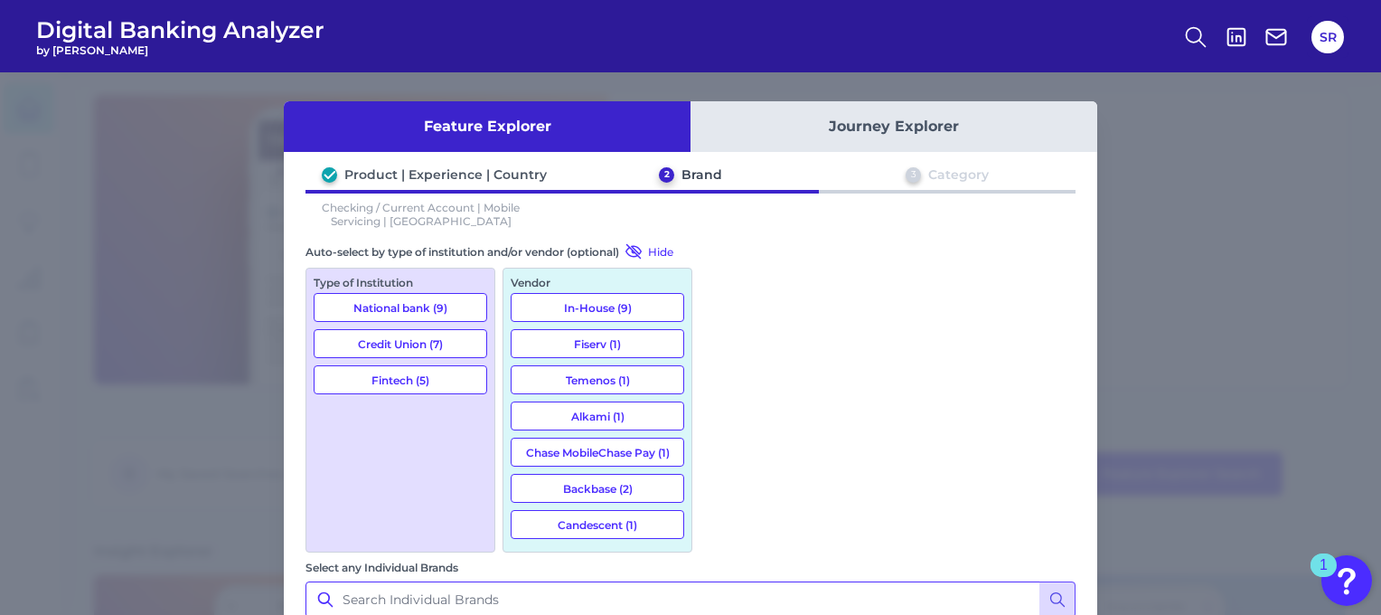
click at [824, 581] on input "Select any Individual Brands" at bounding box center [691, 599] width 770 height 36
type input "N"
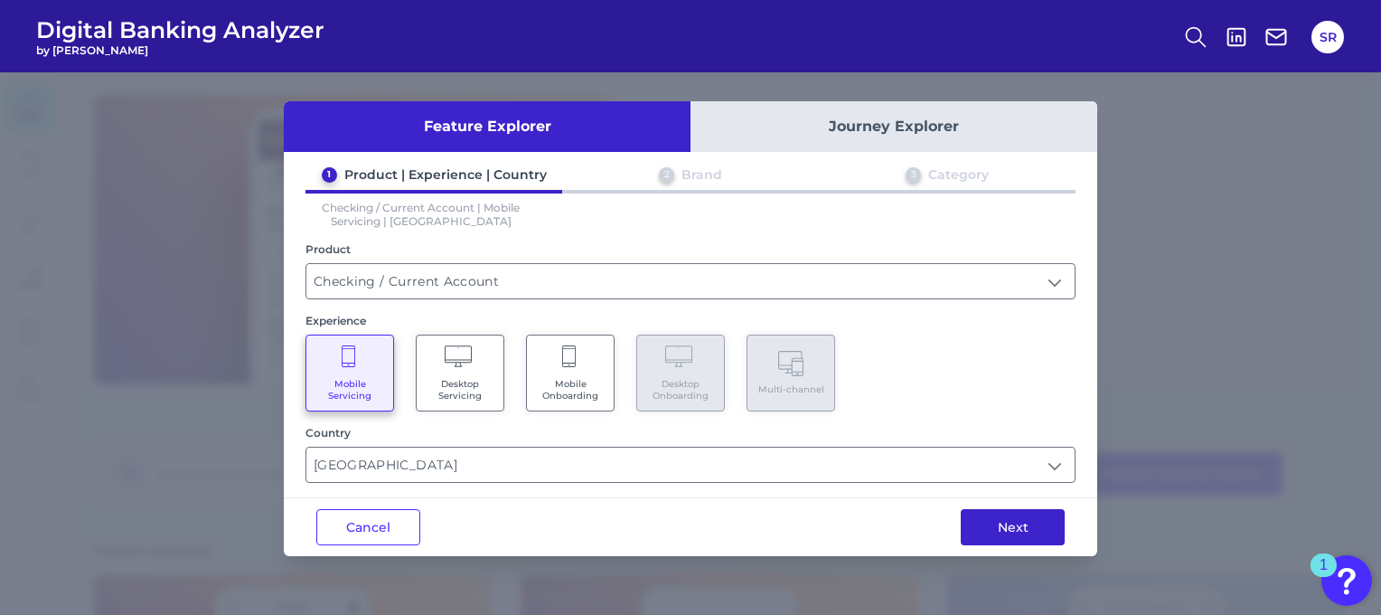
click at [1005, 530] on button "Next" at bounding box center [1013, 527] width 104 height 36
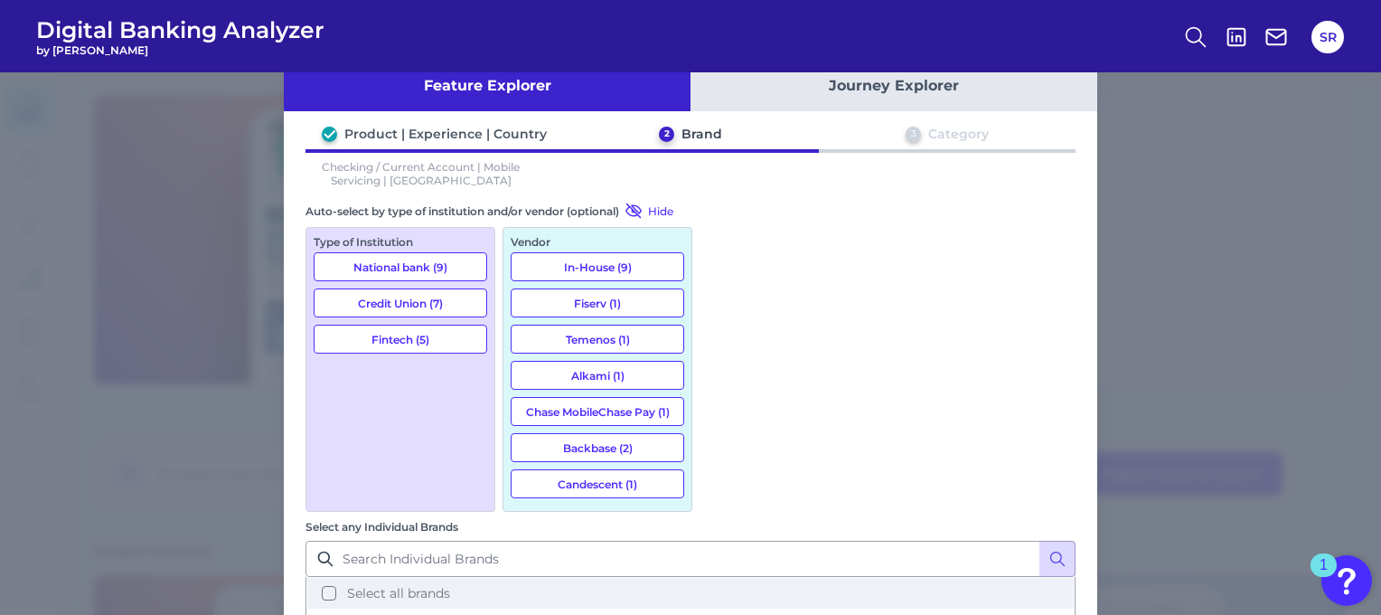
click at [725, 578] on button "Select all brands" at bounding box center [690, 593] width 767 height 31
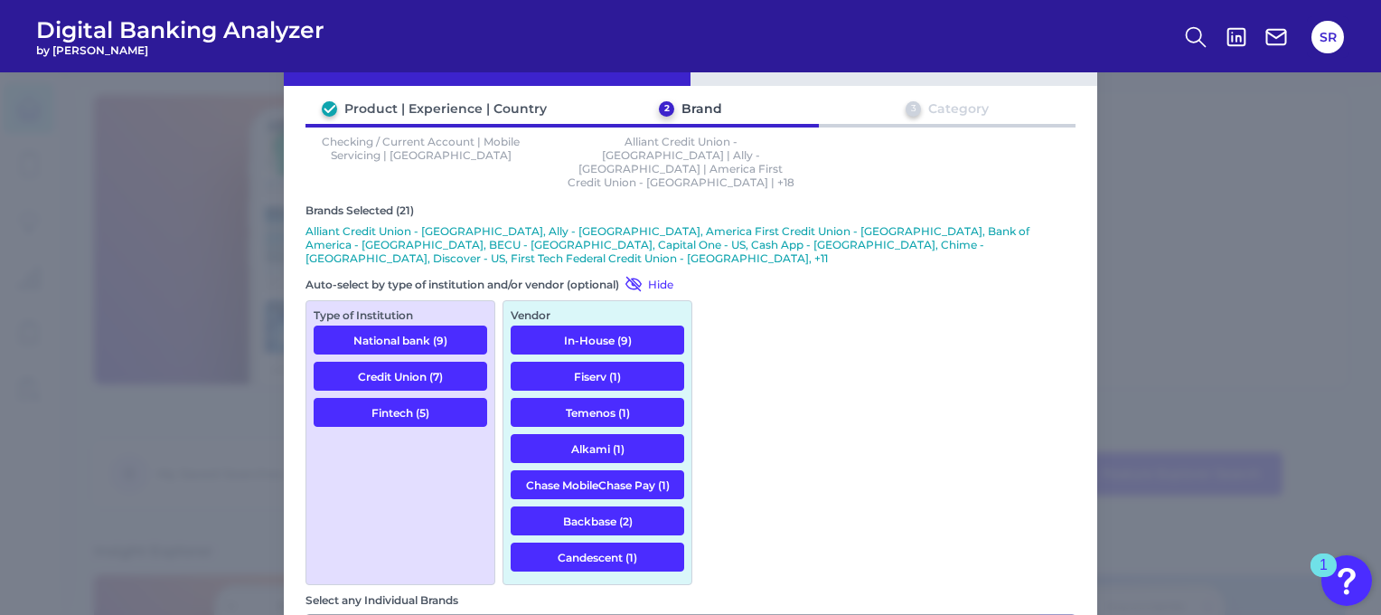
scroll to position [85, 0]
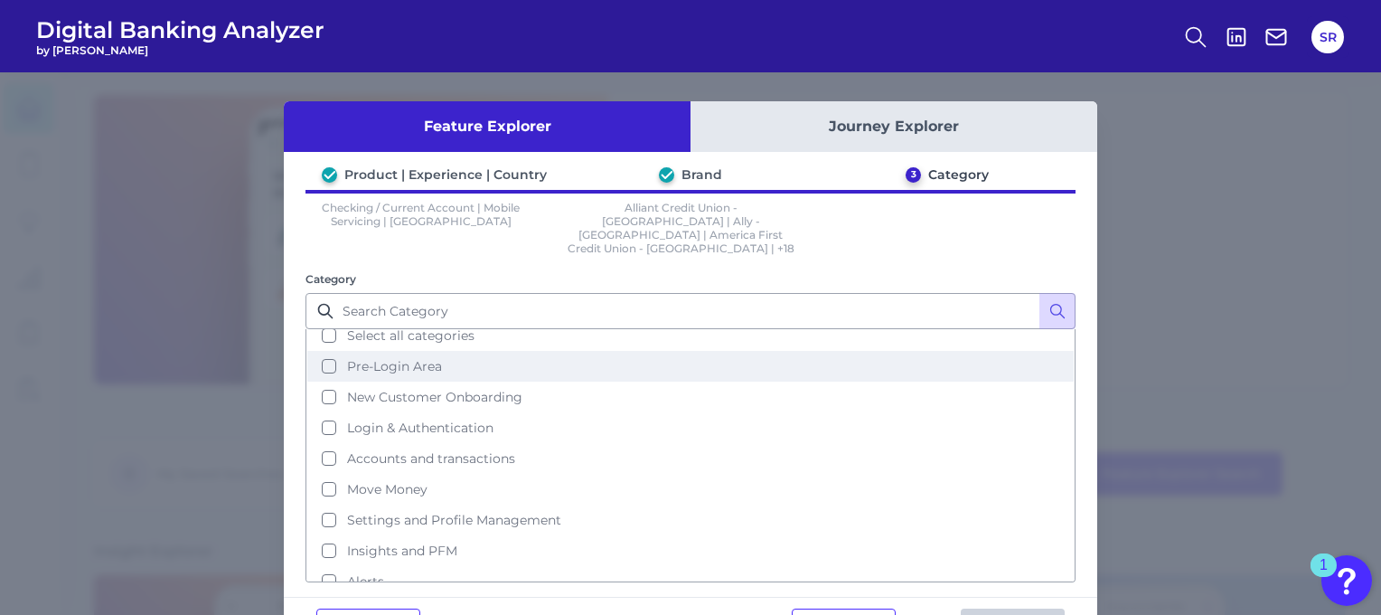
scroll to position [0, 0]
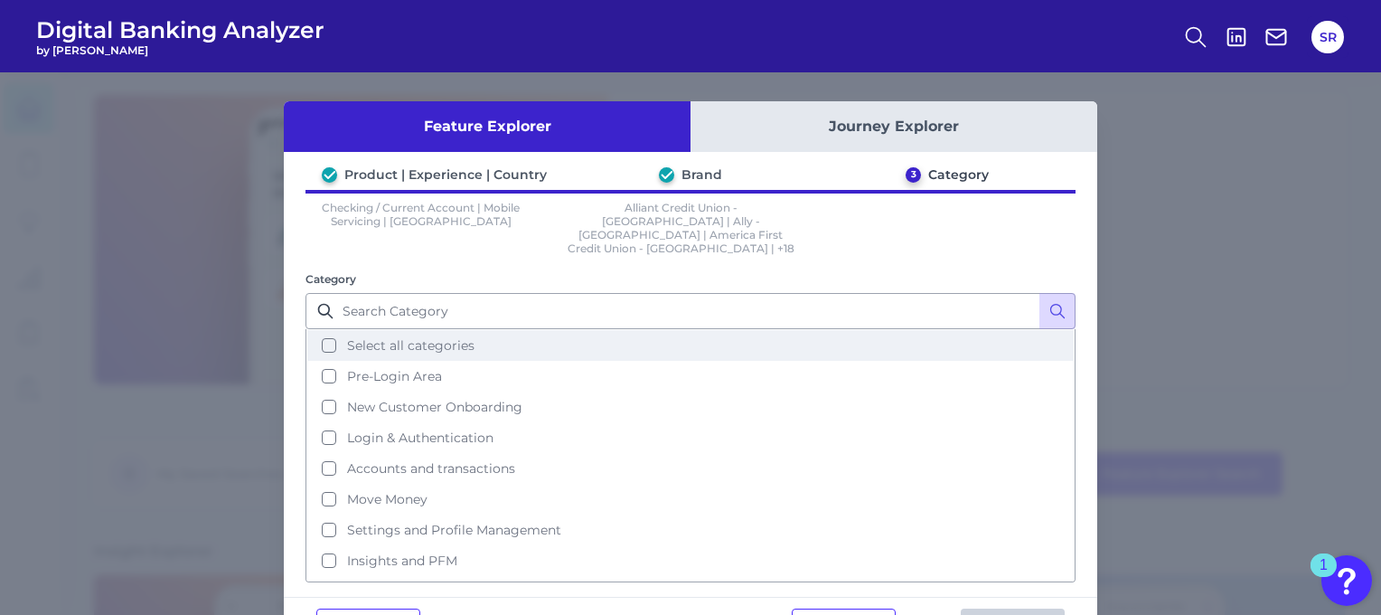
click at [416, 337] on span "Select all categories" at bounding box center [410, 345] width 127 height 16
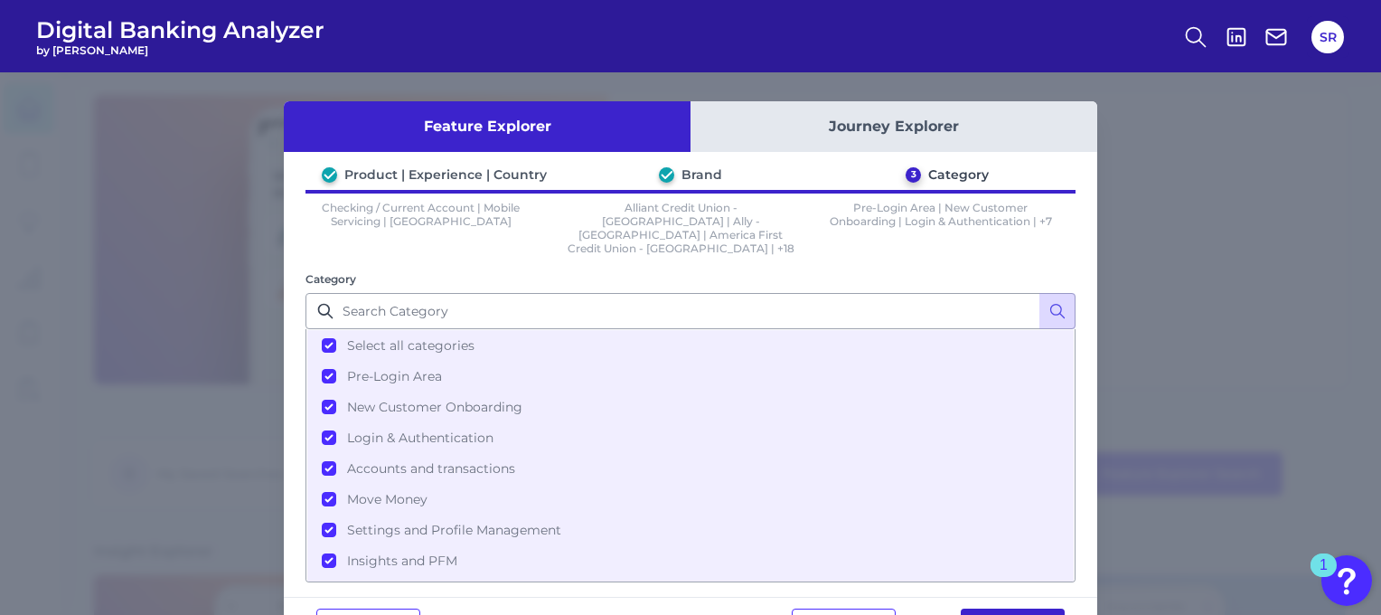
click at [1000, 608] on button "Run Matrix" at bounding box center [1013, 626] width 104 height 36
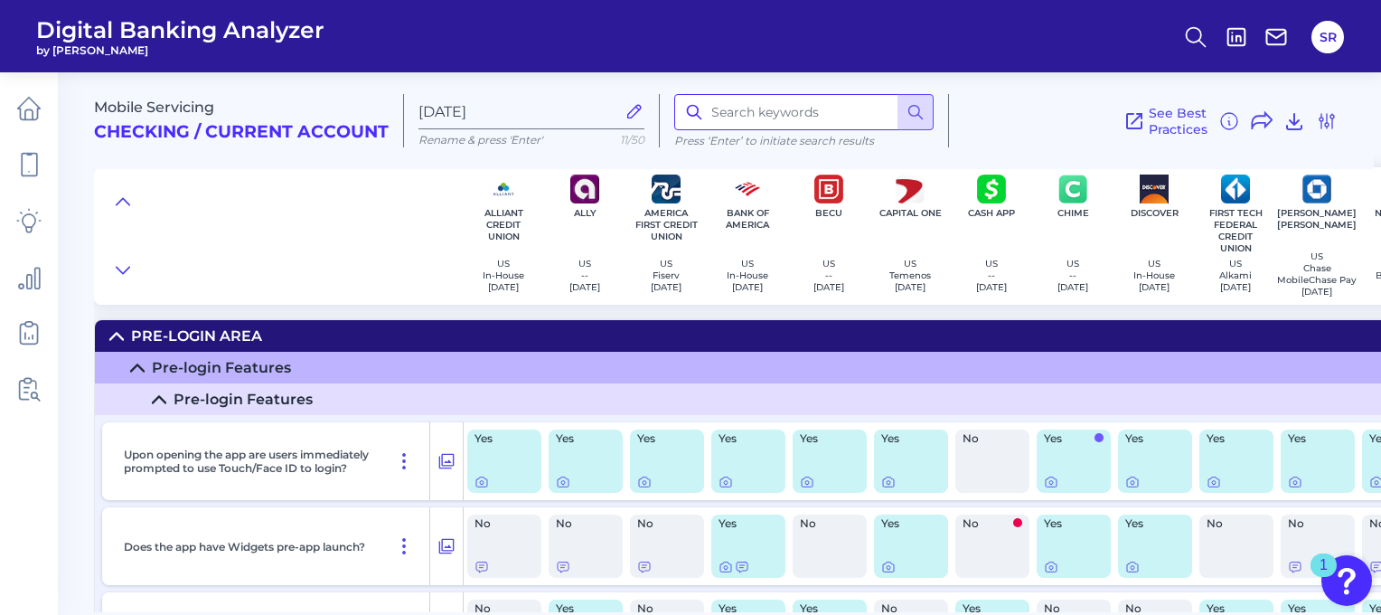
click at [752, 108] on input at bounding box center [803, 112] width 259 height 36
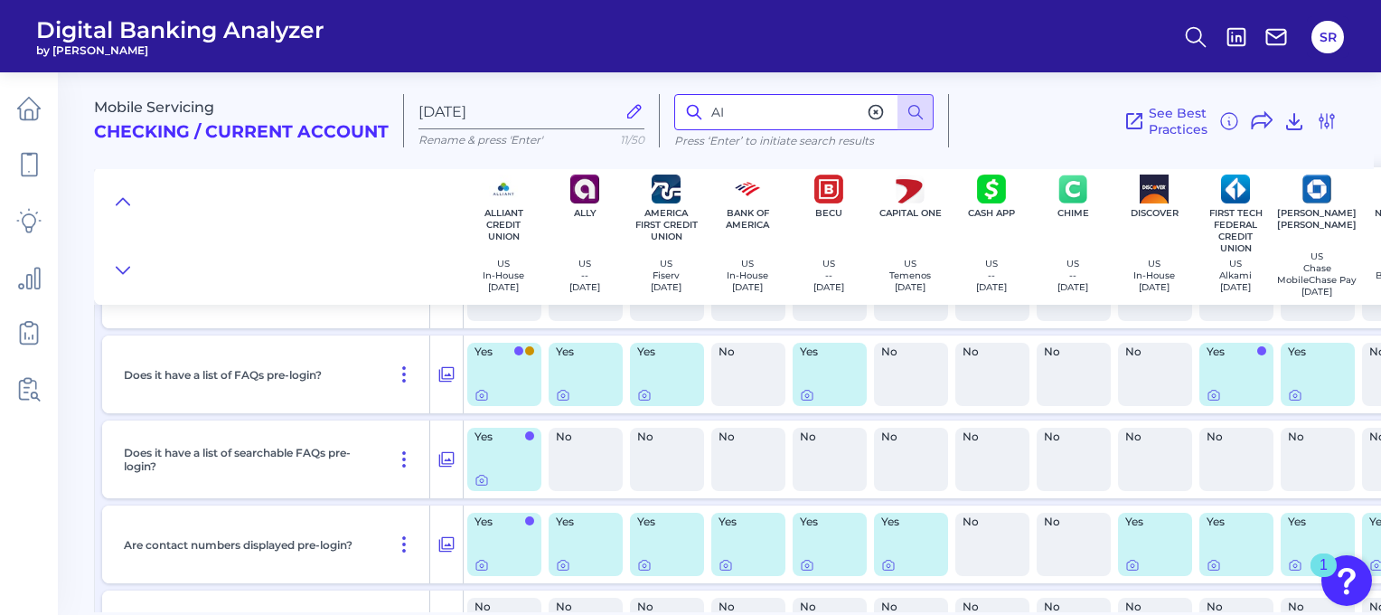
scroll to position [1273, 0]
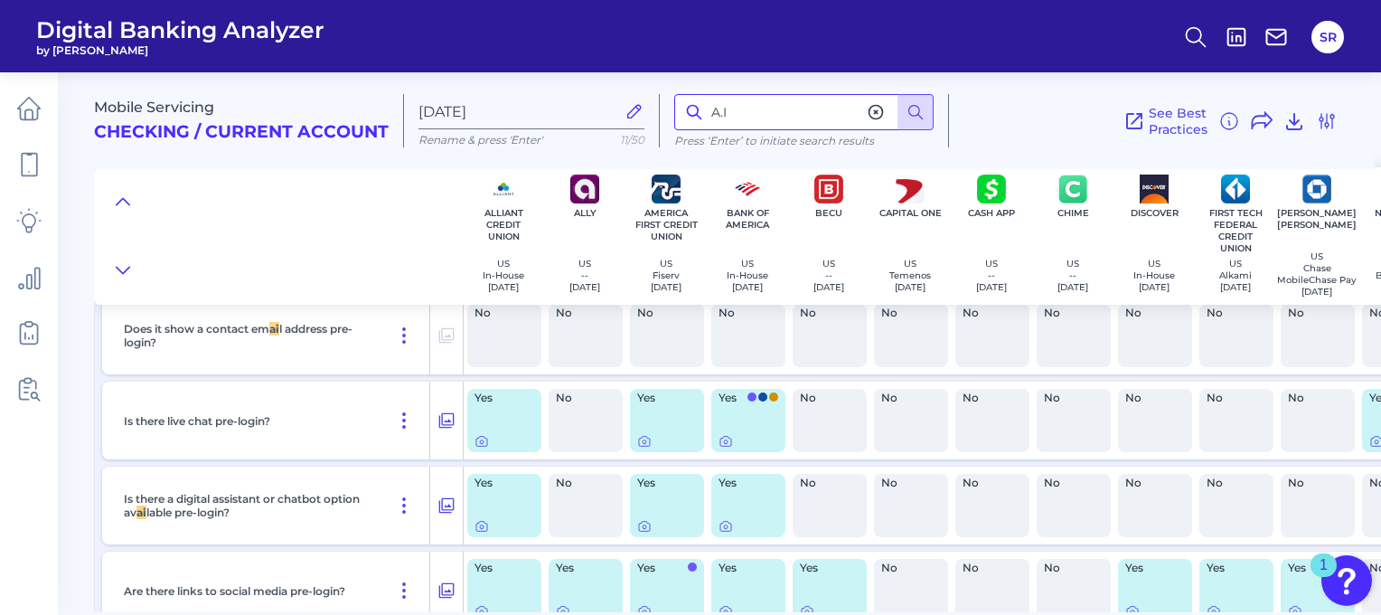
type input "A.I"
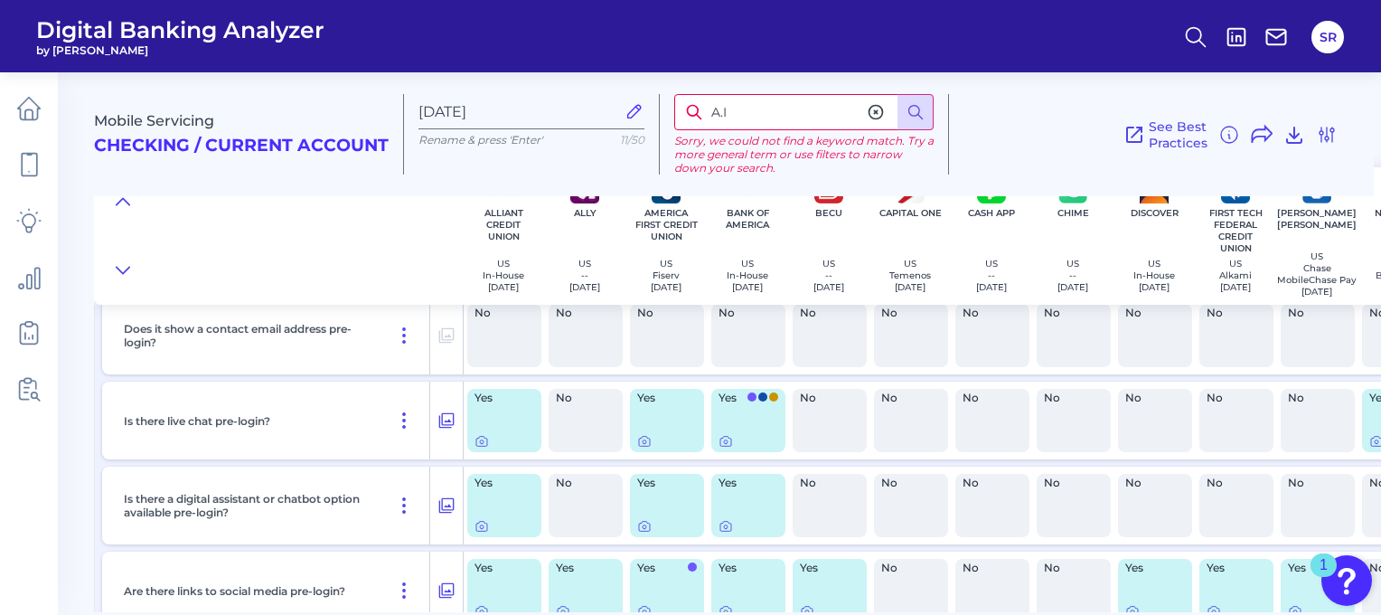
click at [774, 119] on input "A.I" at bounding box center [803, 112] width 259 height 36
click at [875, 113] on icon at bounding box center [877, 113] width 14 height 14
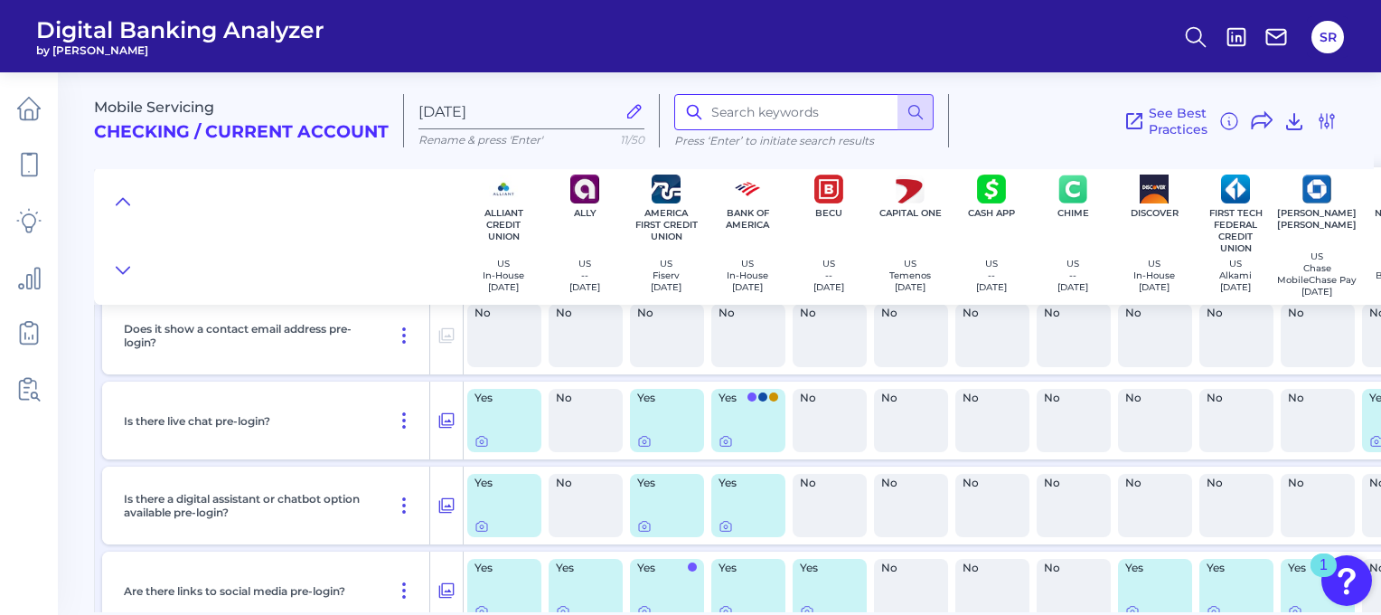
click at [826, 113] on input at bounding box center [803, 112] width 259 height 36
type input "Chatbot"
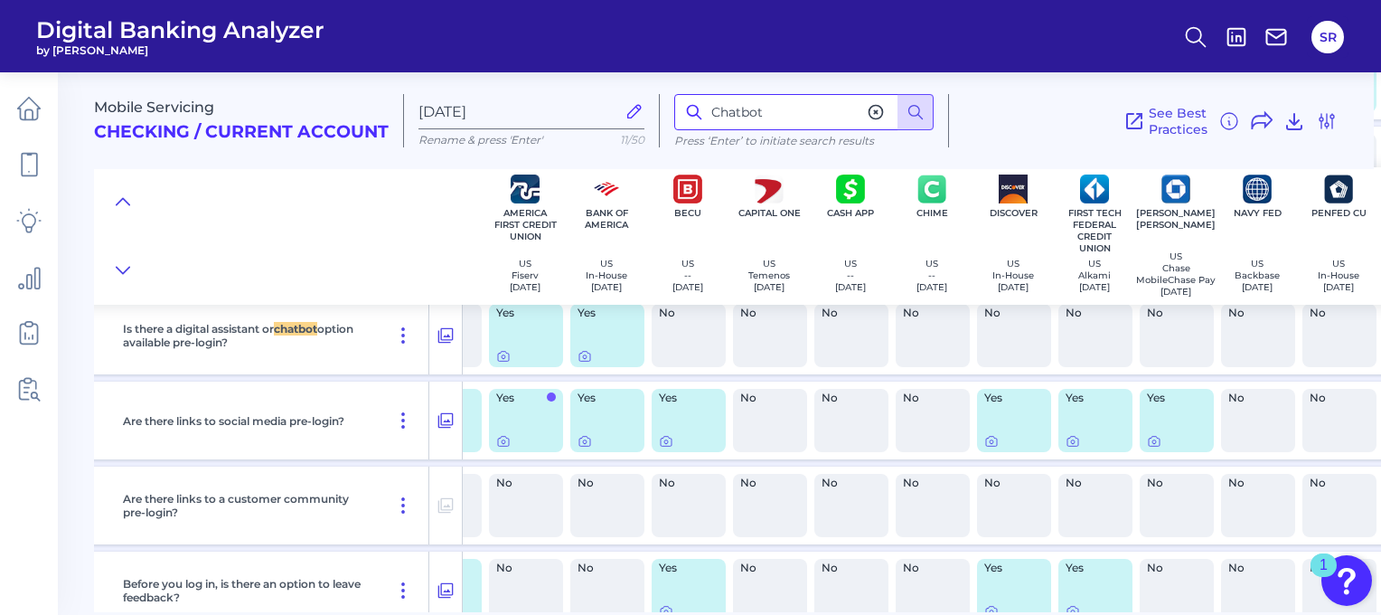
scroll to position [1443, 416]
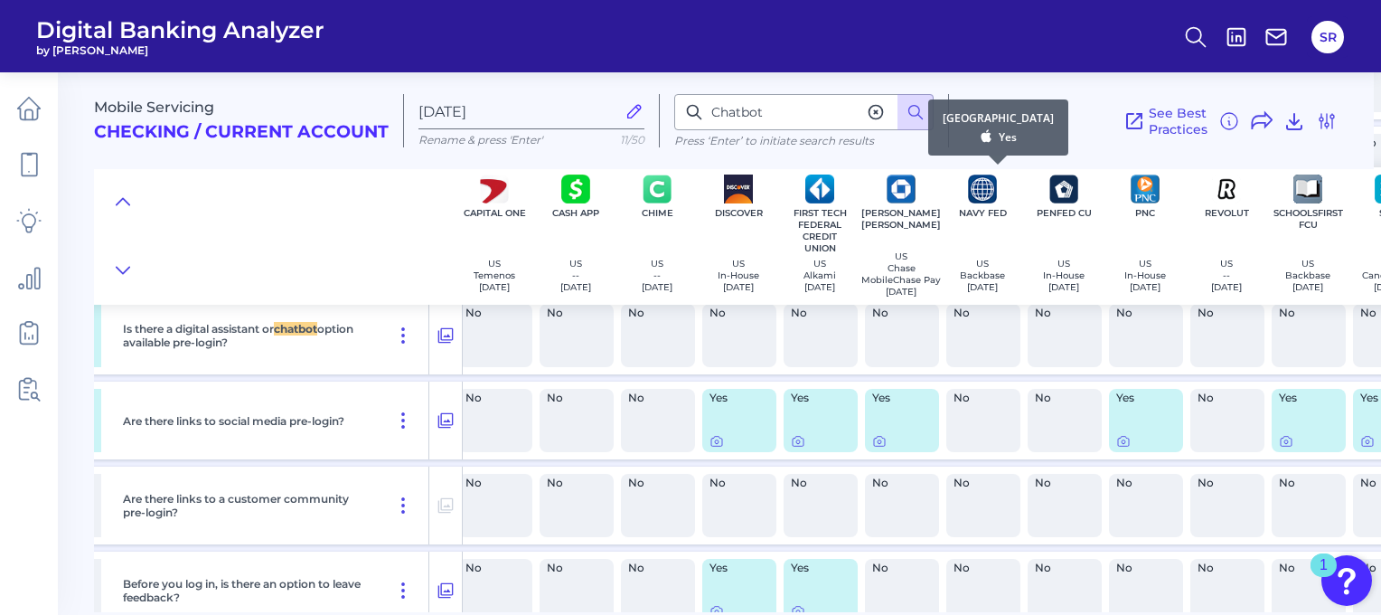
click at [962, 201] on div "Navy Fed US Backbase [DATE]" at bounding box center [982, 235] width 81 height 137
click at [984, 186] on img at bounding box center [982, 188] width 29 height 29
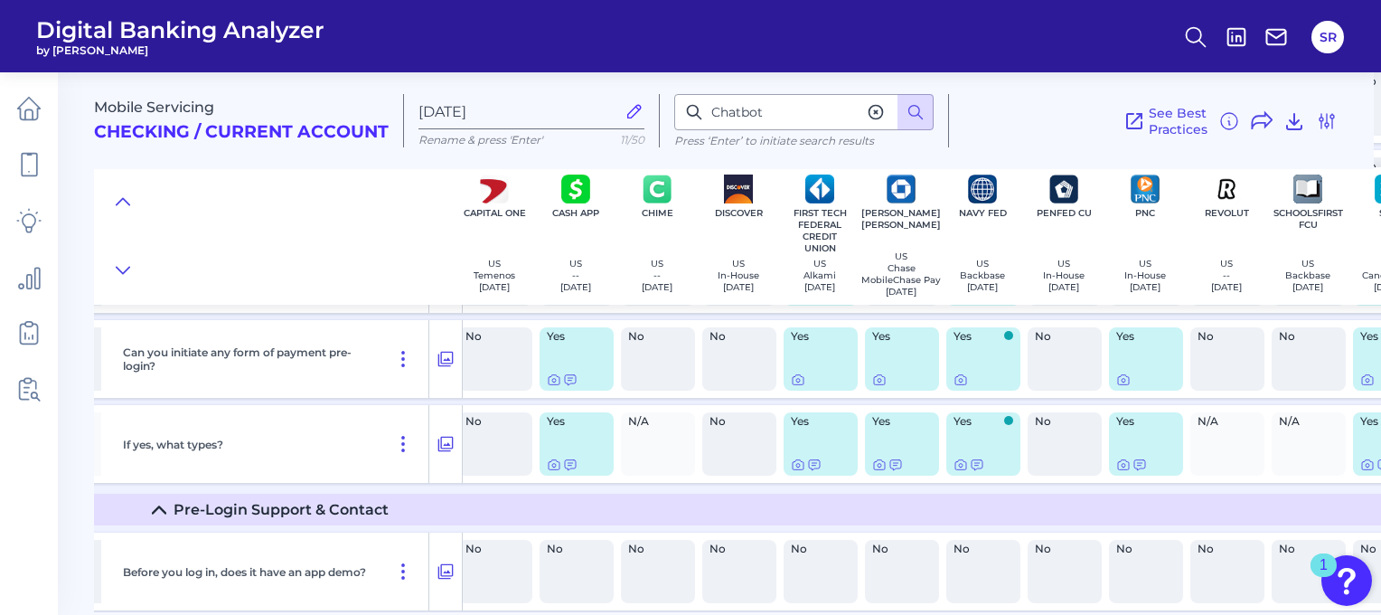
scroll to position [611, 416]
click at [916, 111] on icon at bounding box center [916, 112] width 18 height 18
click at [999, 105] on div "See Best Practices Filters Clear all filters Experience Reset Mobile Servicing …" at bounding box center [1143, 120] width 389 height 53
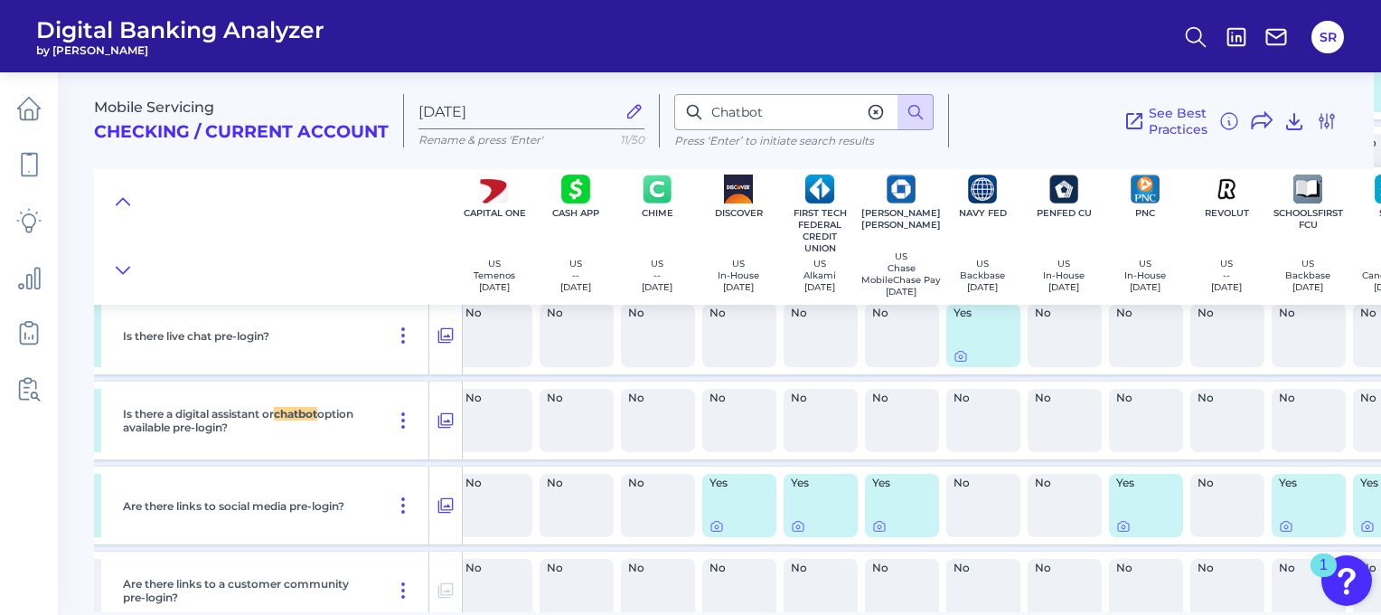
scroll to position [4164, 416]
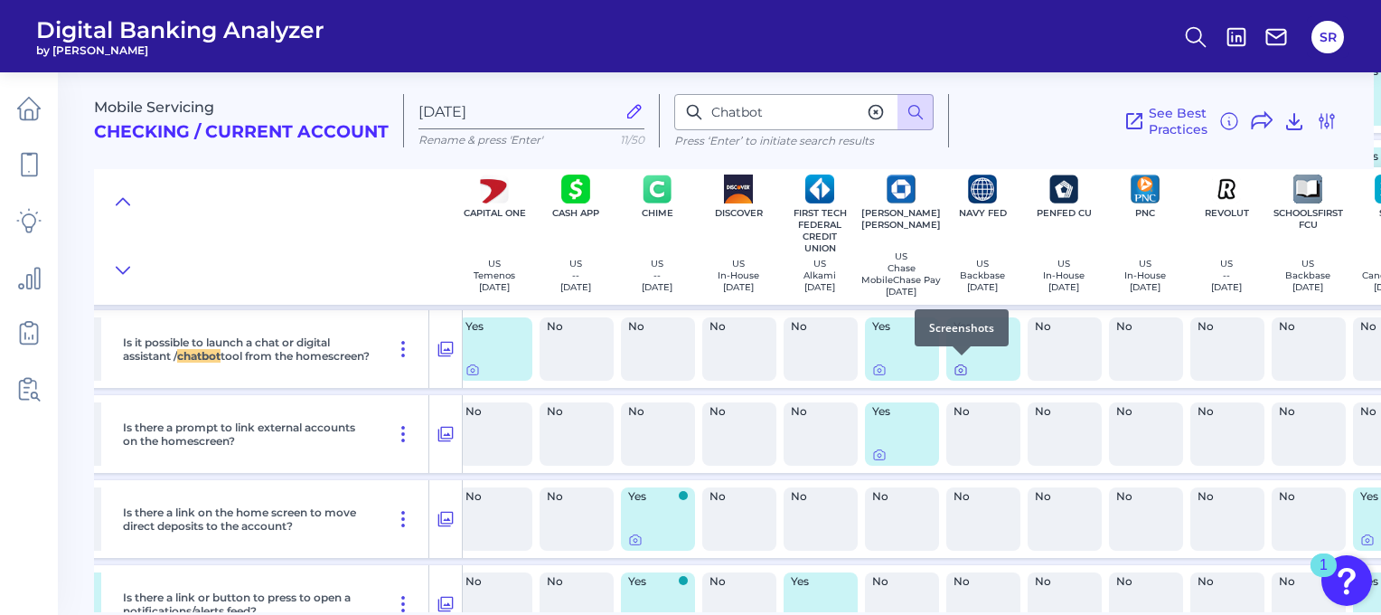
click at [960, 366] on icon at bounding box center [961, 369] width 14 height 14
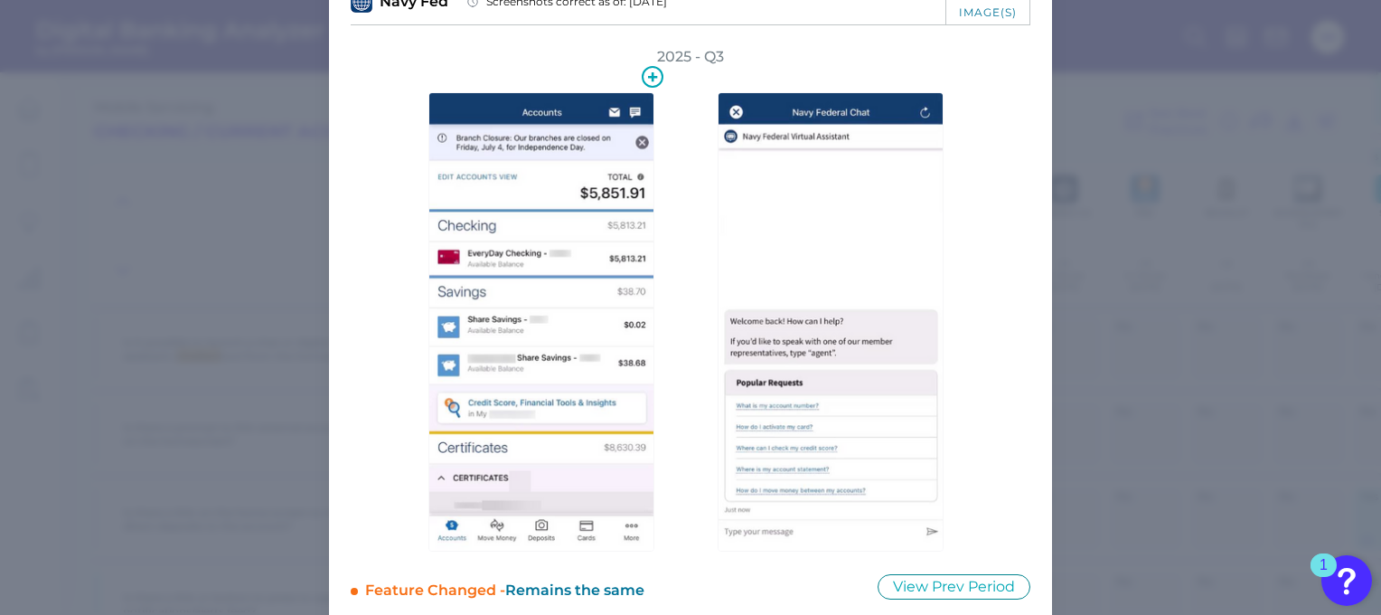
scroll to position [108, 0]
click at [928, 582] on button "View Prev Period" at bounding box center [954, 586] width 153 height 25
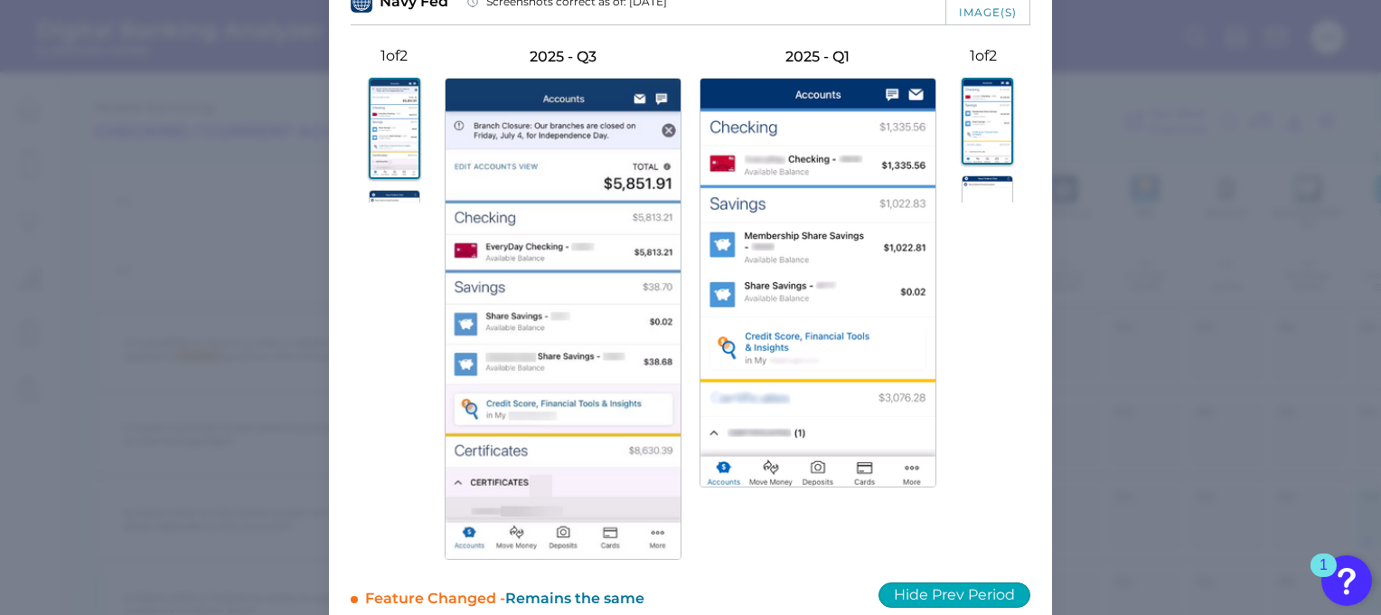
scroll to position [0, 0]
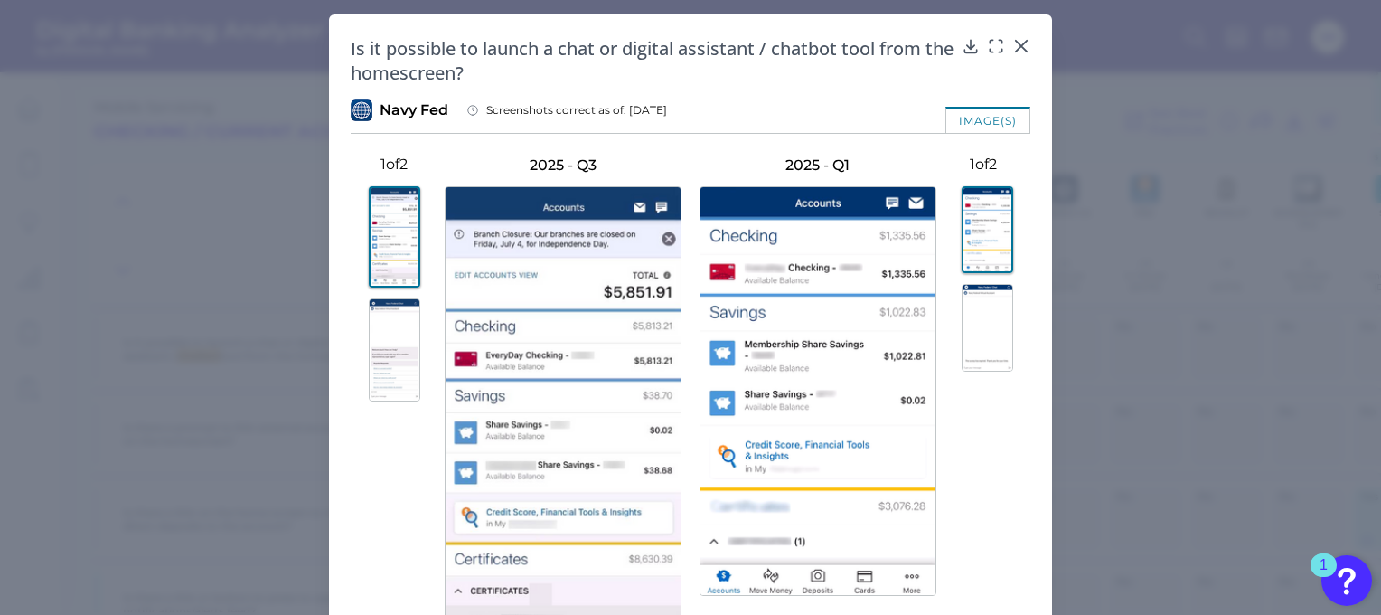
click at [383, 327] on img at bounding box center [395, 349] width 52 height 103
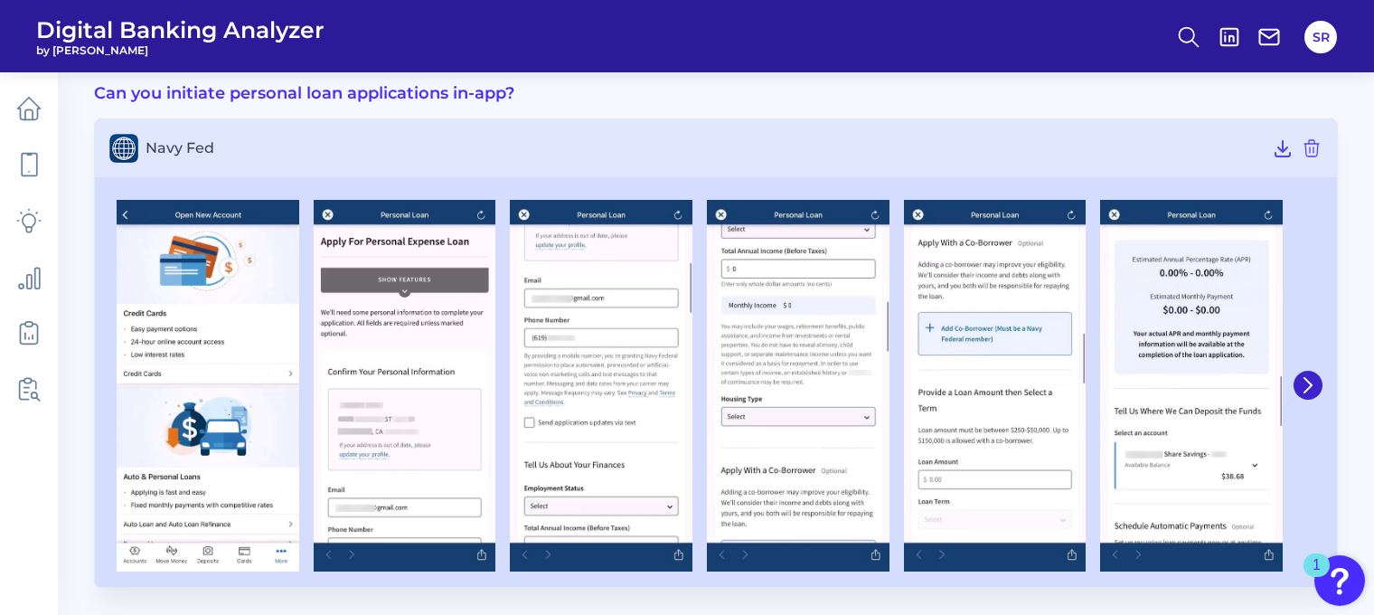
scroll to position [77, 0]
